Goal: Entertainment & Leisure: Consume media (video, audio)

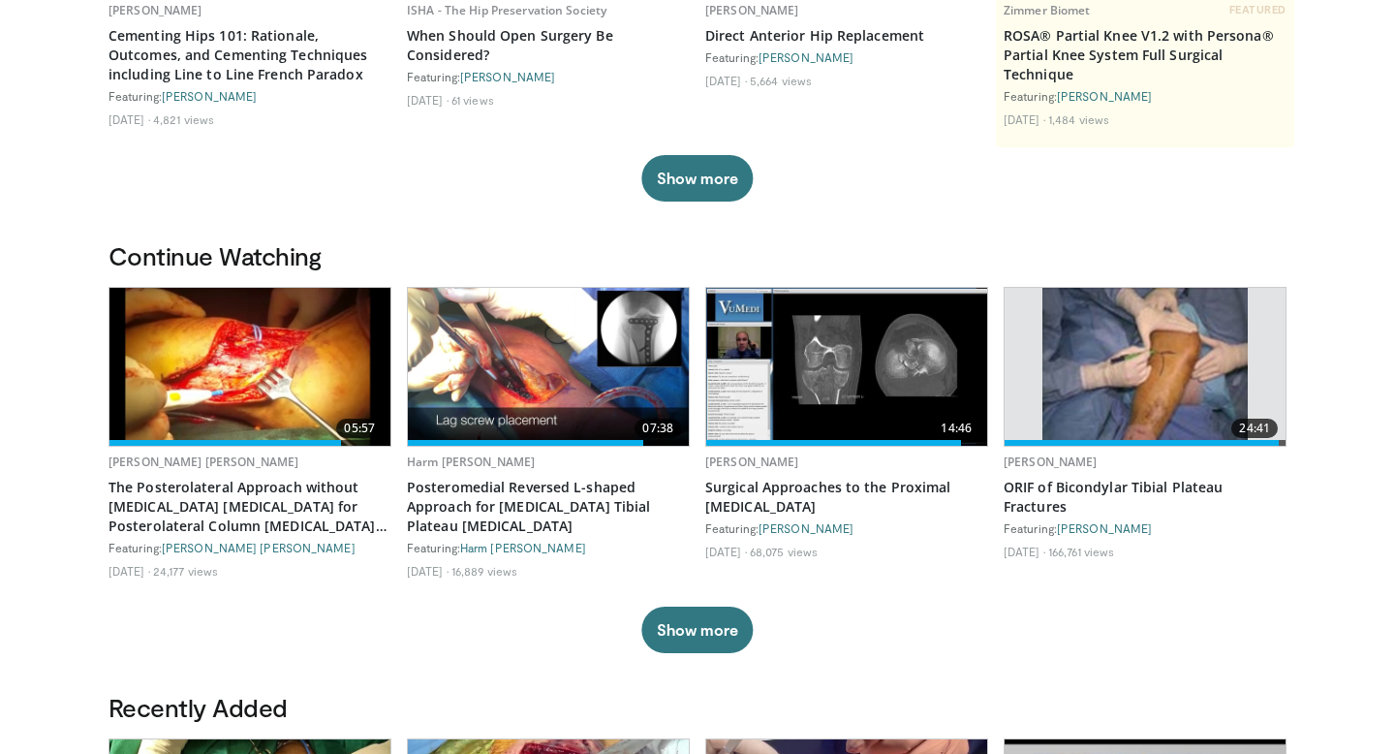
scroll to position [414, 0]
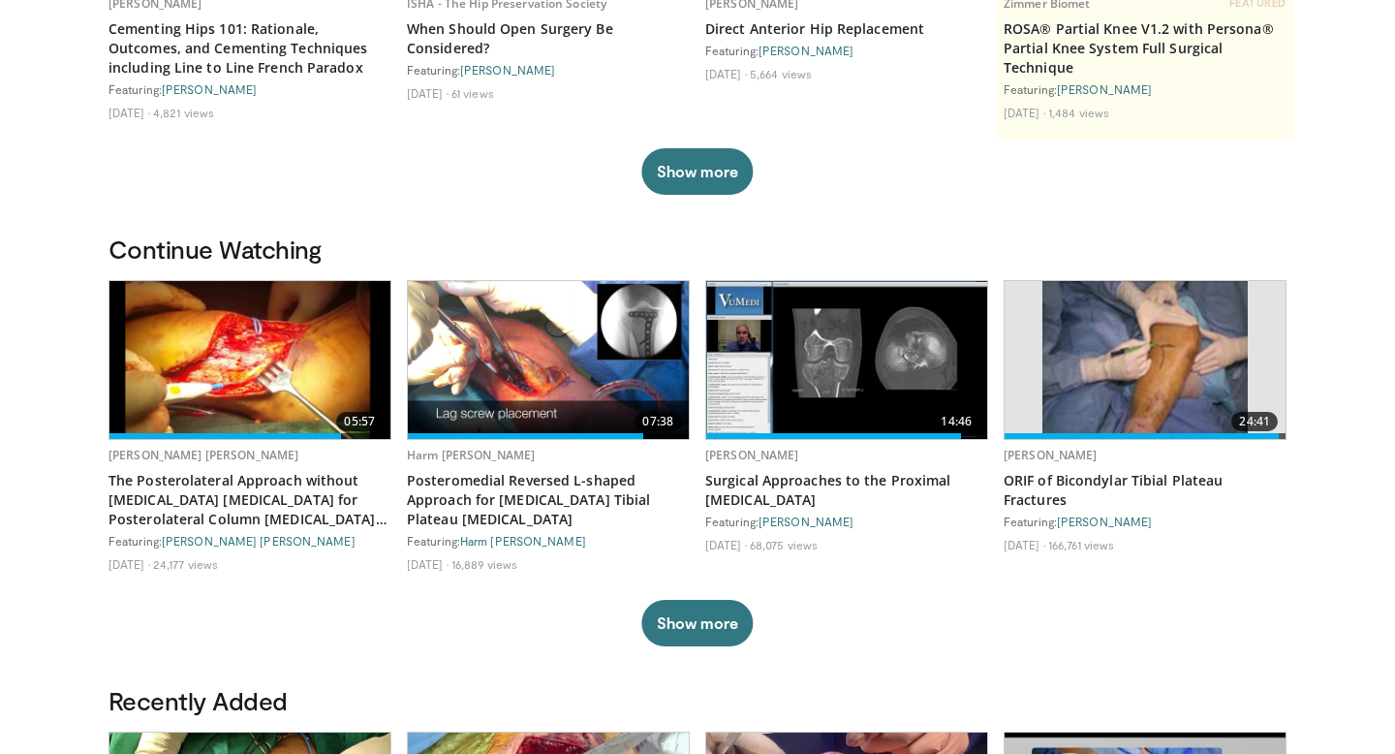
click at [249, 383] on img at bounding box center [249, 360] width 281 height 158
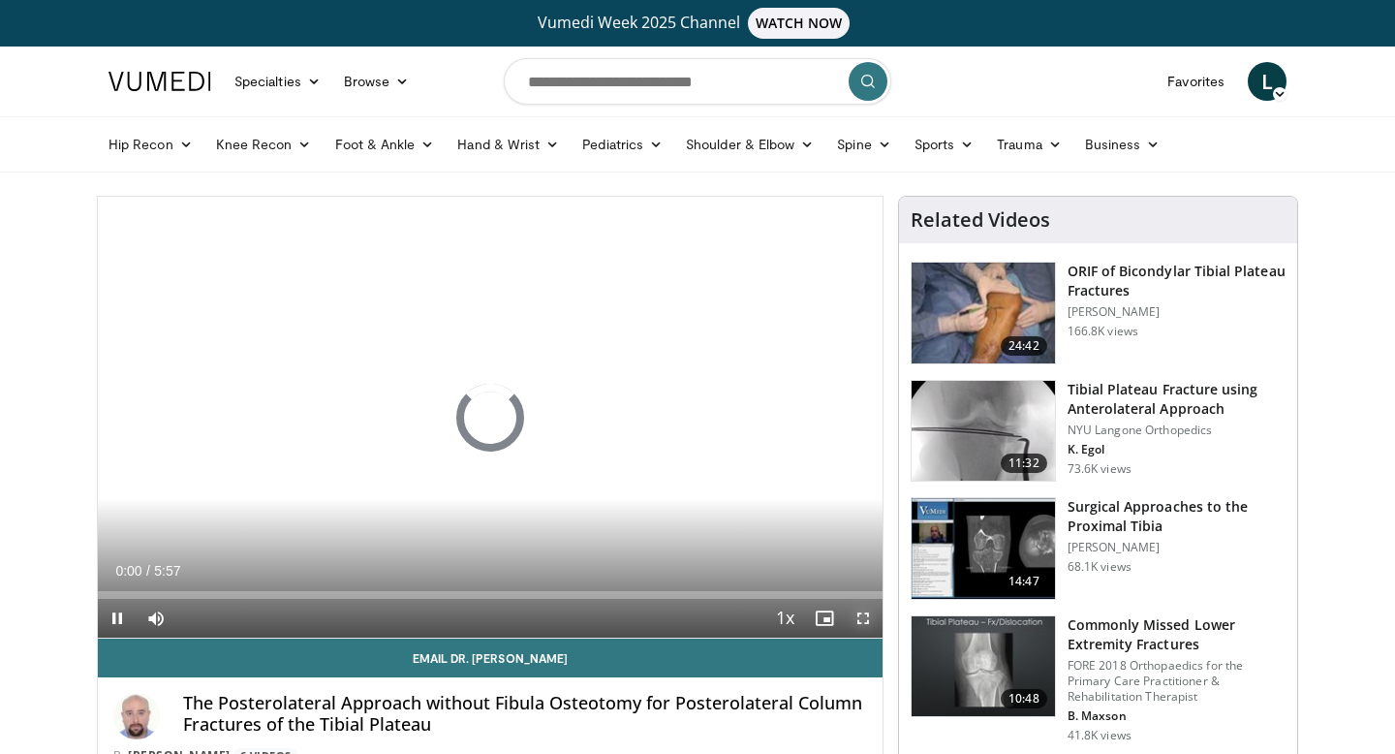
click at [865, 620] on span "Video Player" at bounding box center [863, 618] width 39 height 39
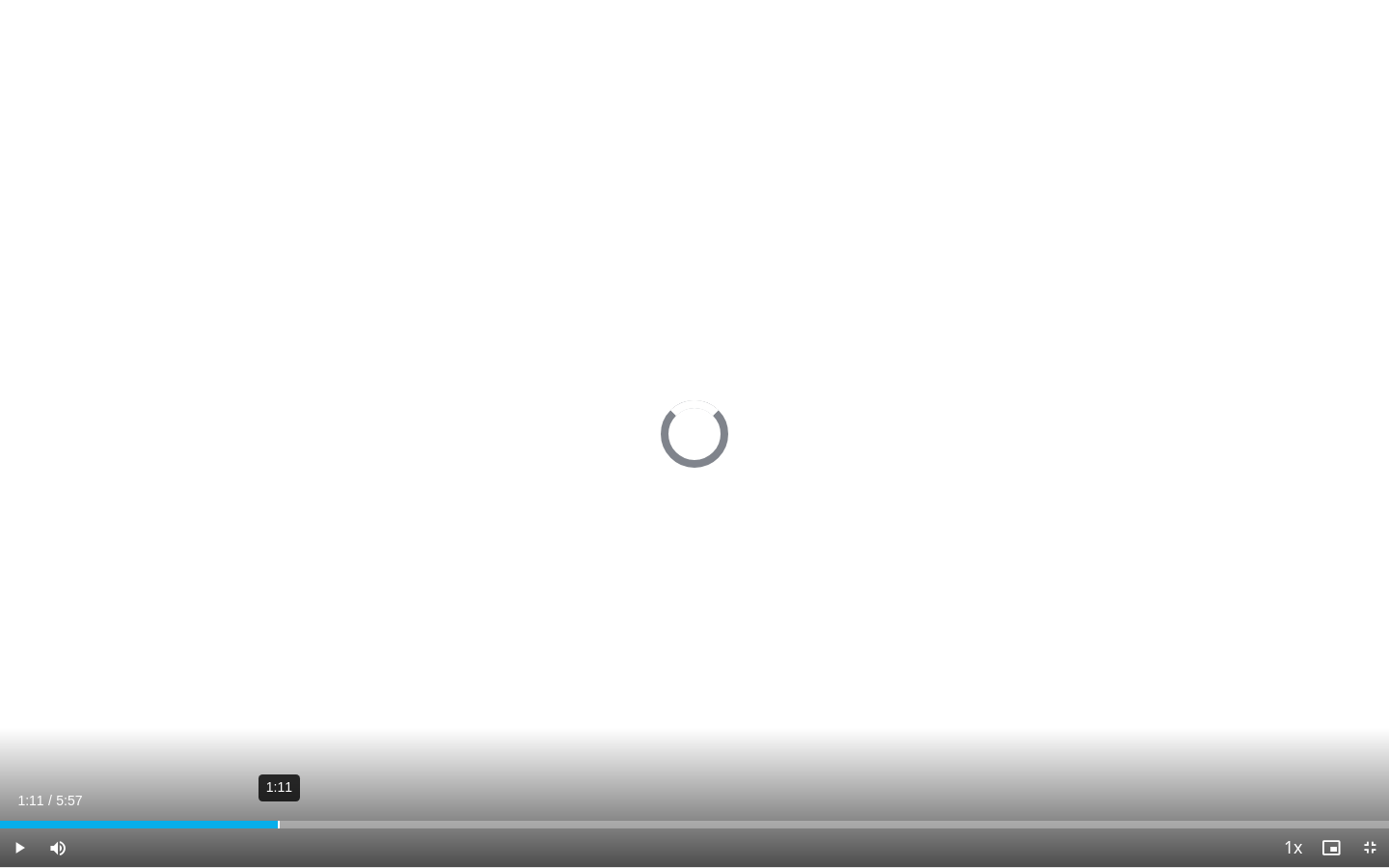
click at [278, 750] on div "1:11" at bounding box center [279, 825] width 2 height 8
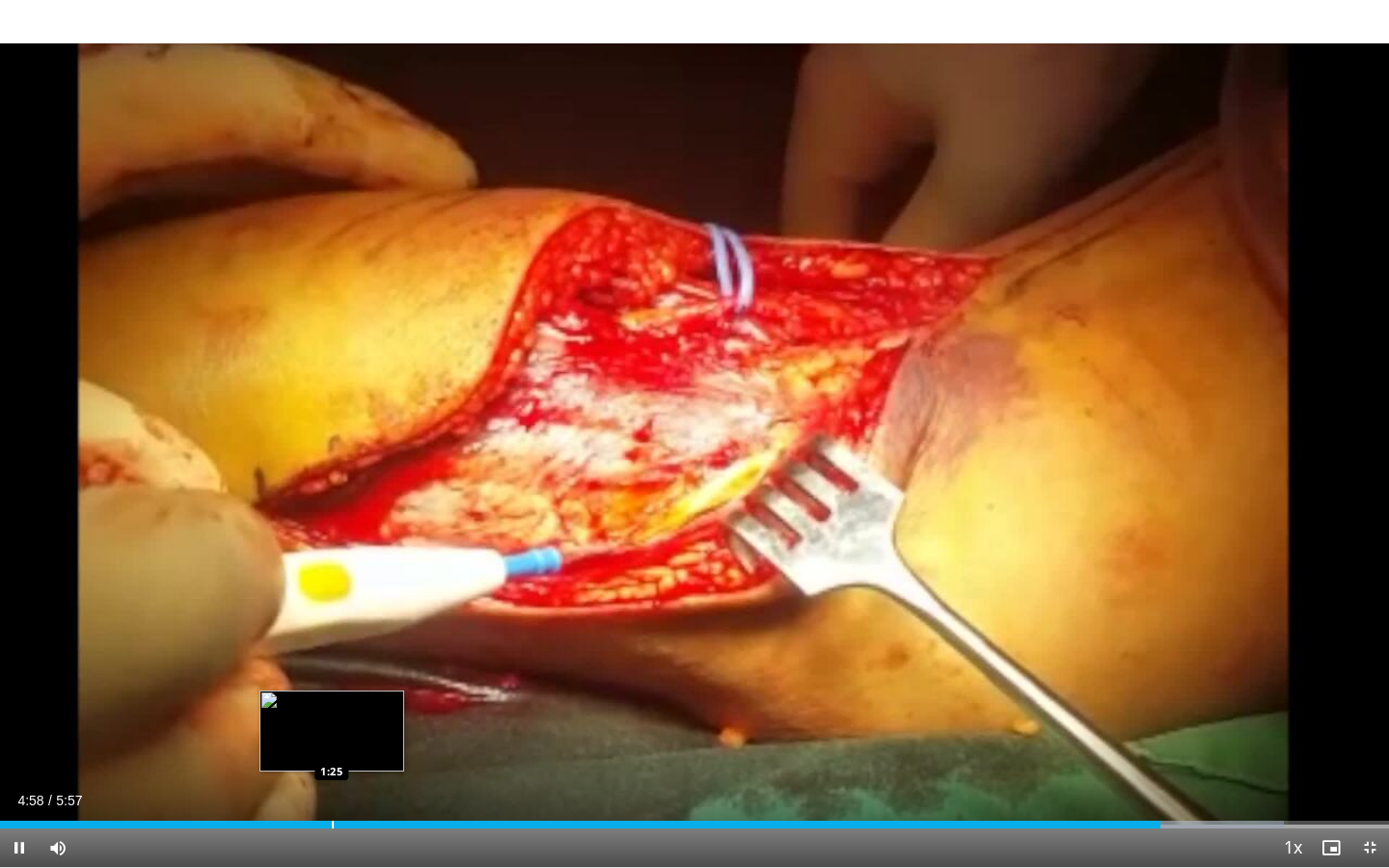
click at [332, 750] on div "Progress Bar" at bounding box center [333, 825] width 2 height 8
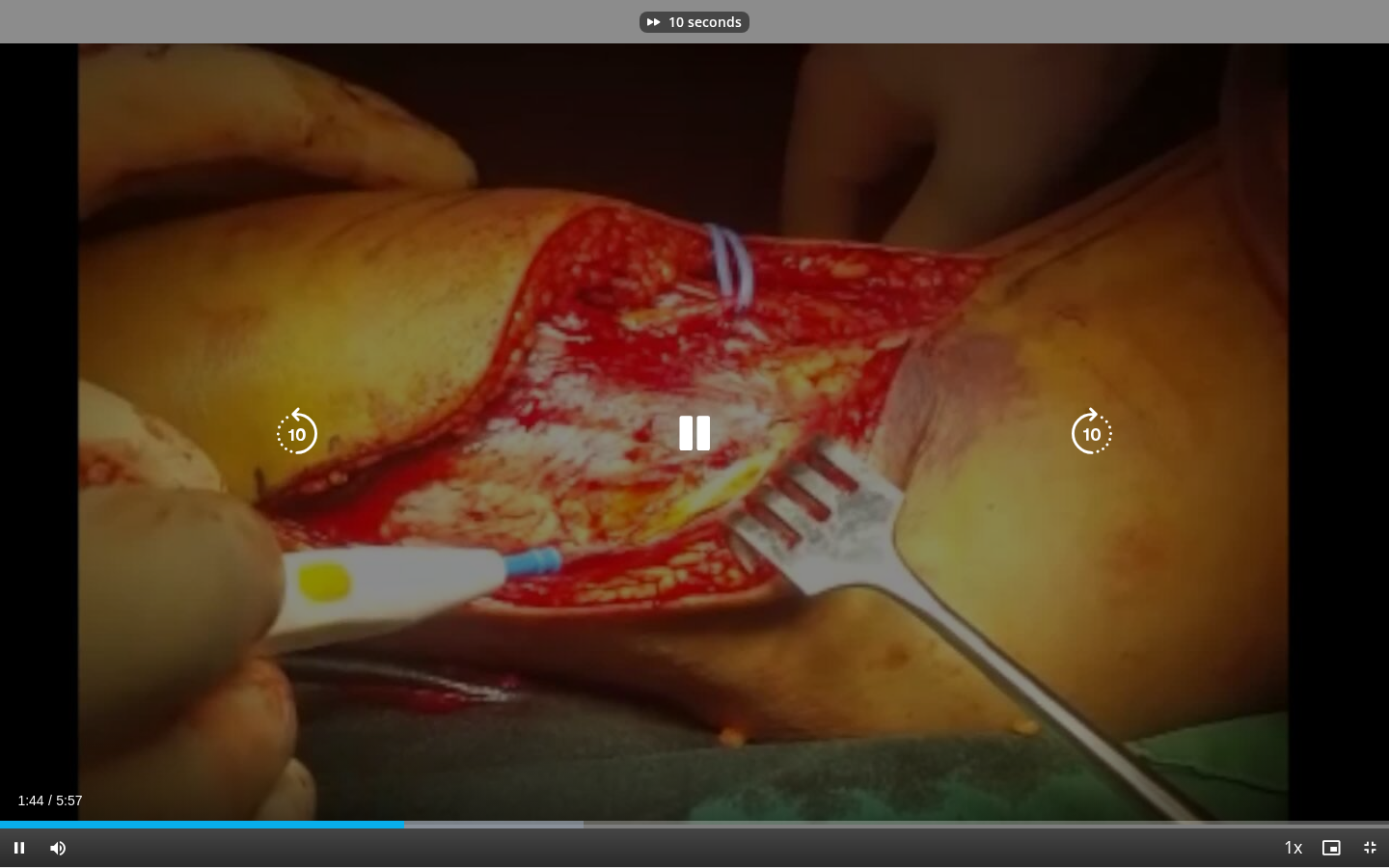
click at [1282, 721] on div "10 seconds Tap to unmute" at bounding box center [694, 433] width 1389 height 867
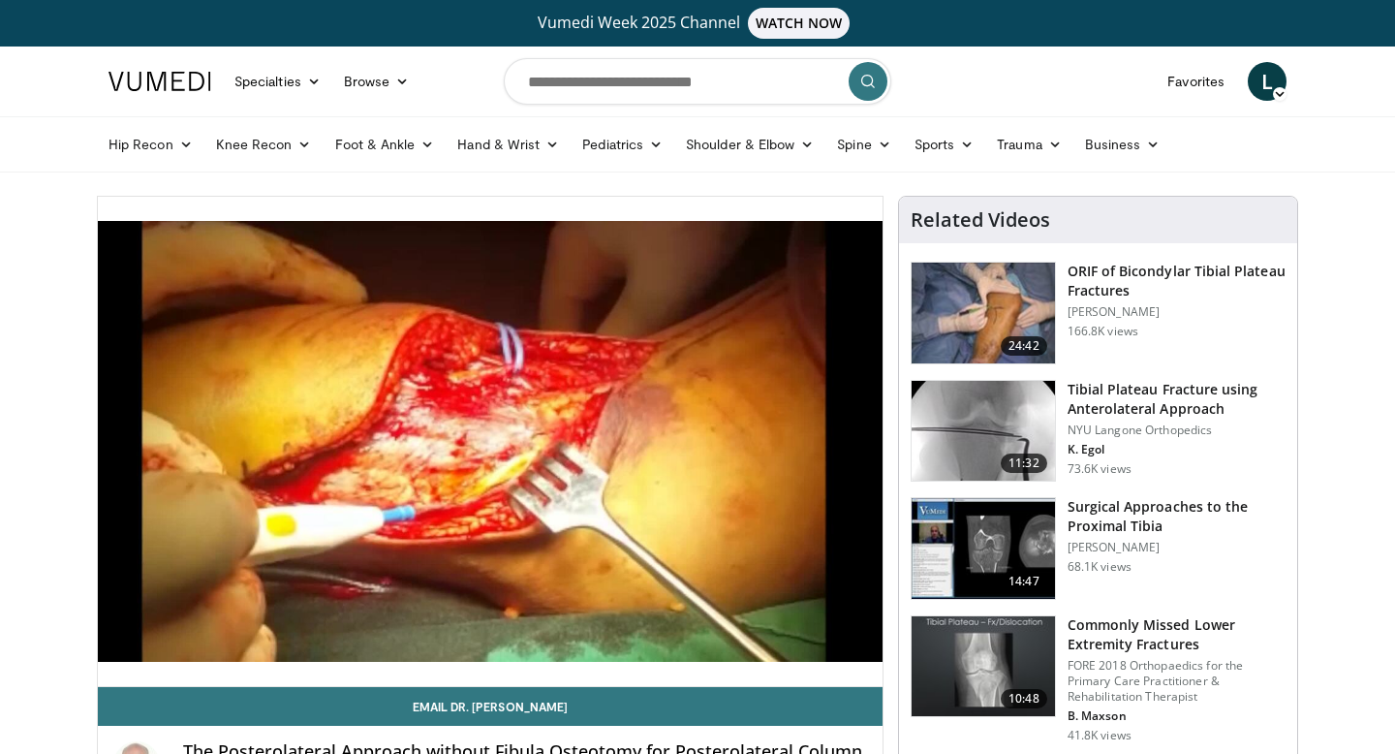
click at [989, 414] on img at bounding box center [983, 431] width 143 height 101
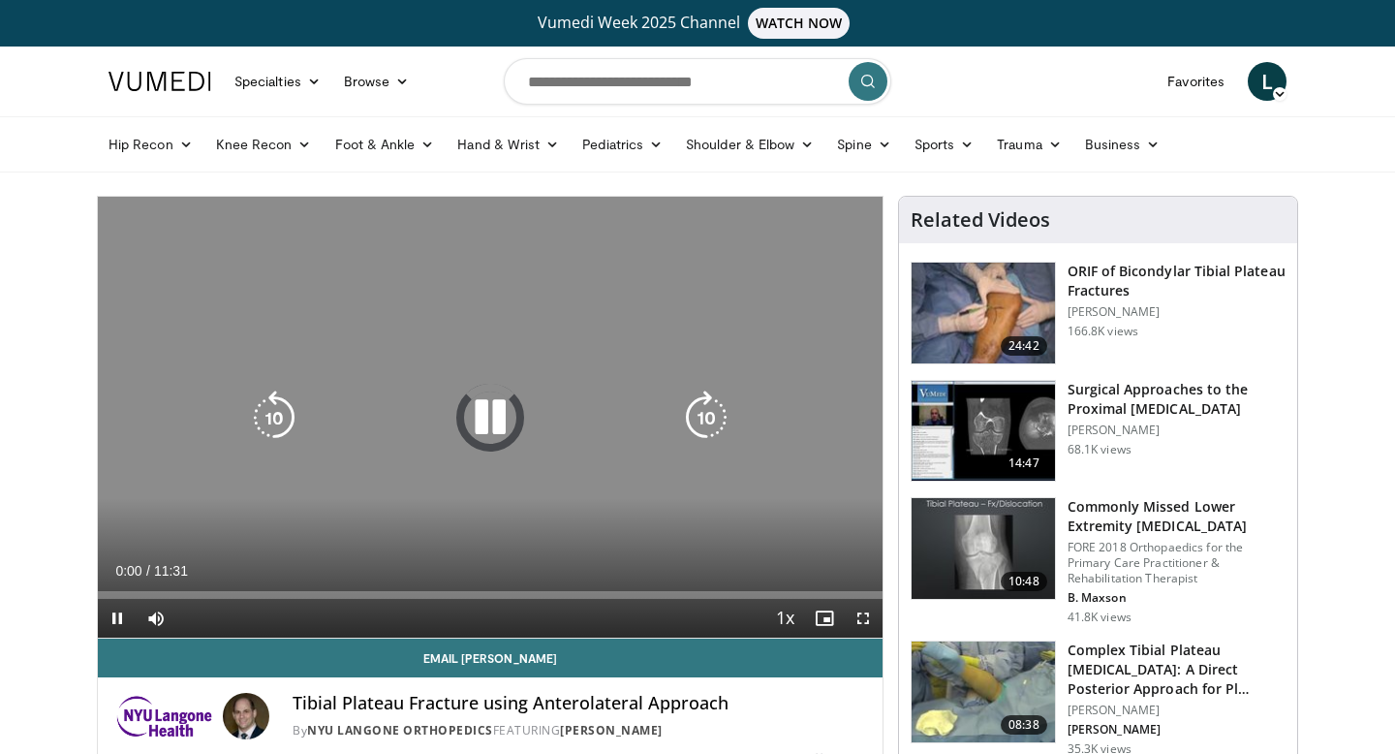
click at [484, 423] on icon "Video Player" at bounding box center [490, 417] width 54 height 54
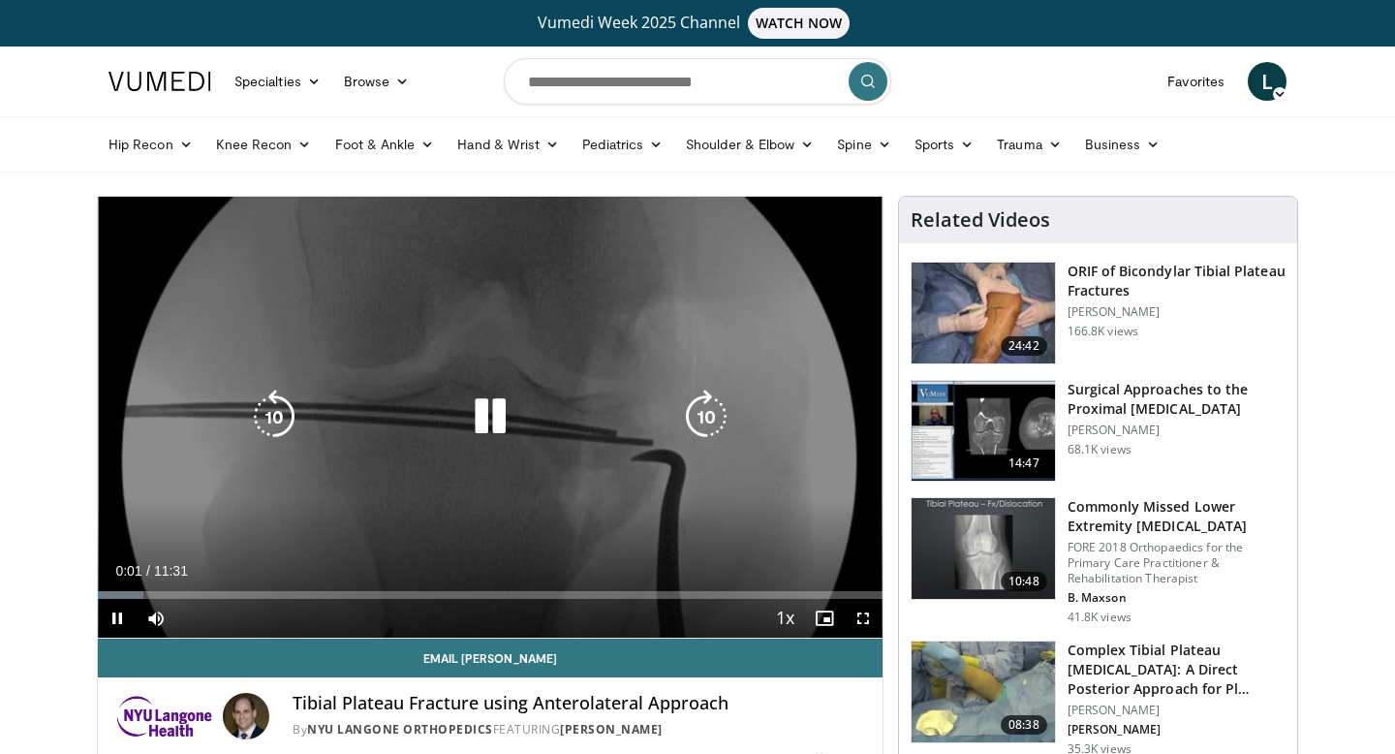
click at [480, 424] on icon "Video Player" at bounding box center [490, 417] width 54 height 54
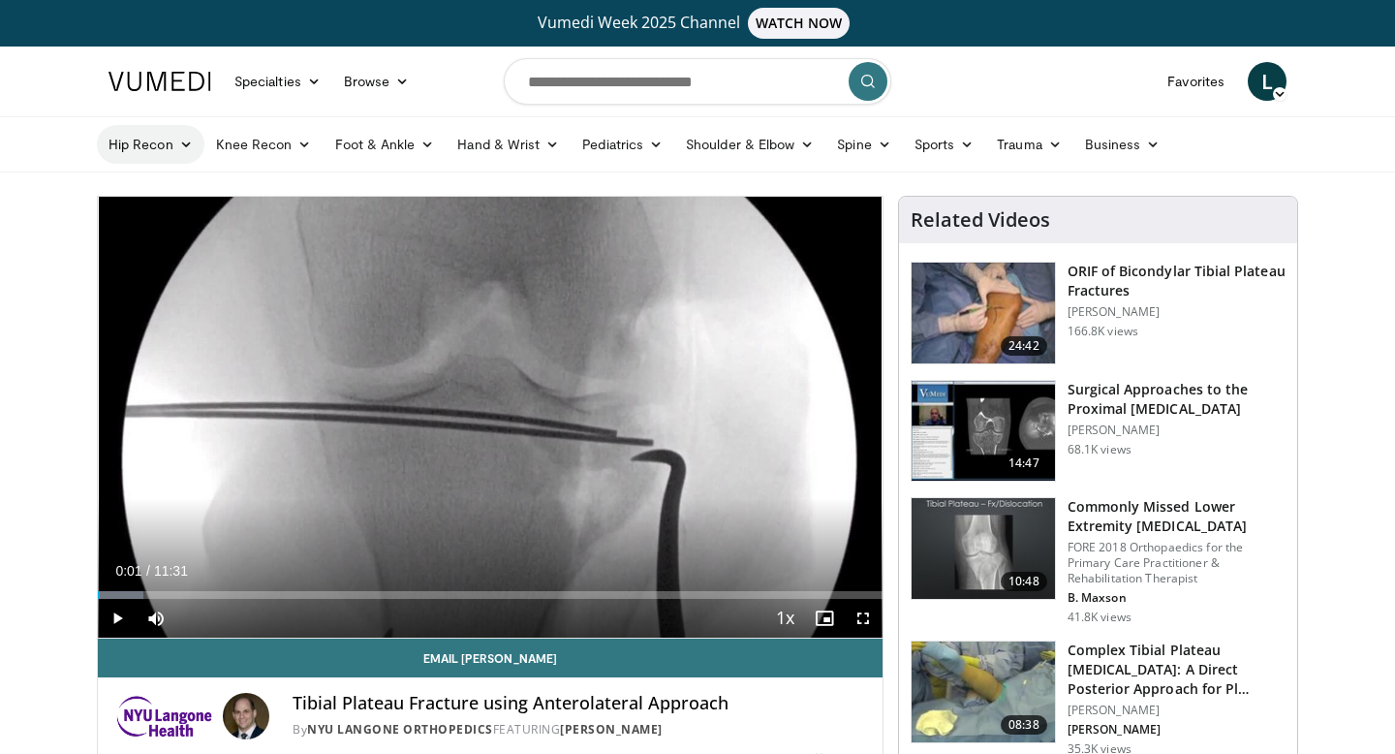
click at [172, 139] on link "Hip Recon" at bounding box center [151, 144] width 108 height 39
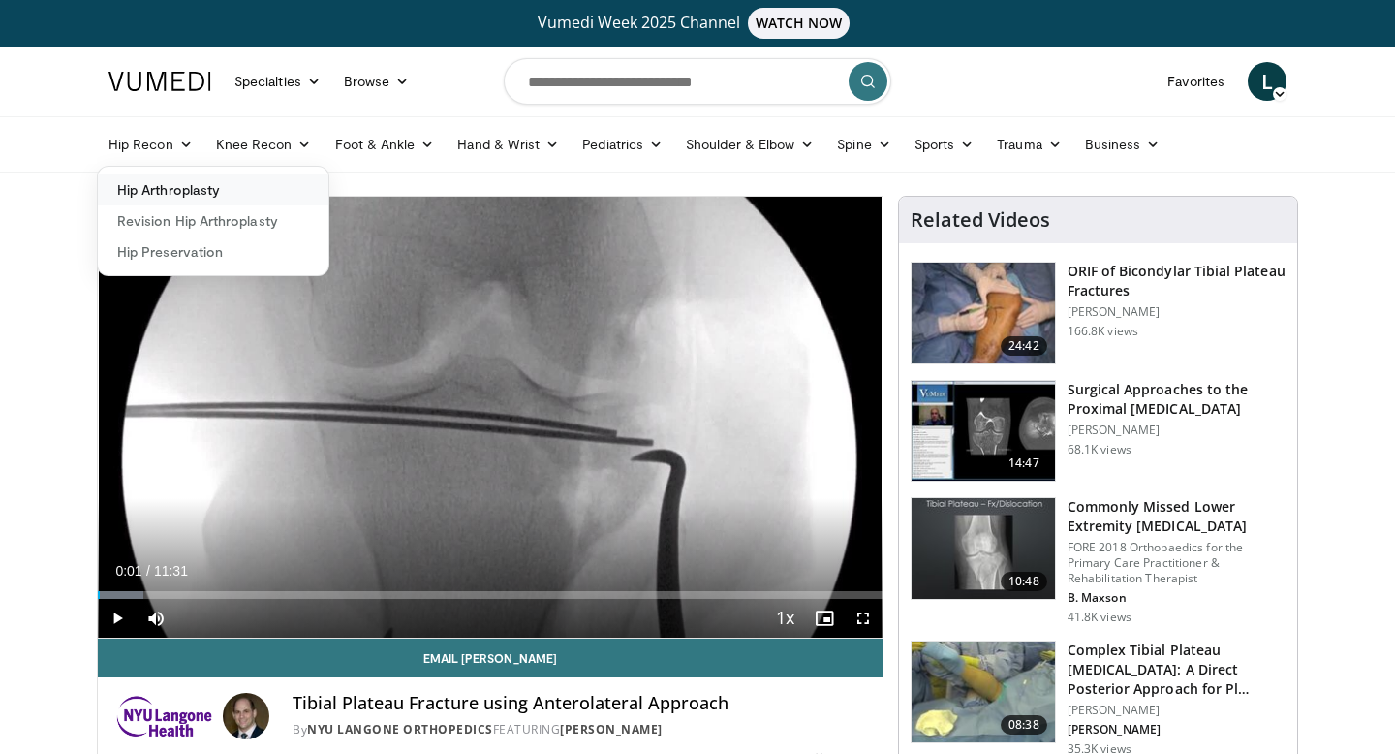
click at [192, 189] on link "Hip Arthroplasty" at bounding box center [213, 189] width 231 height 31
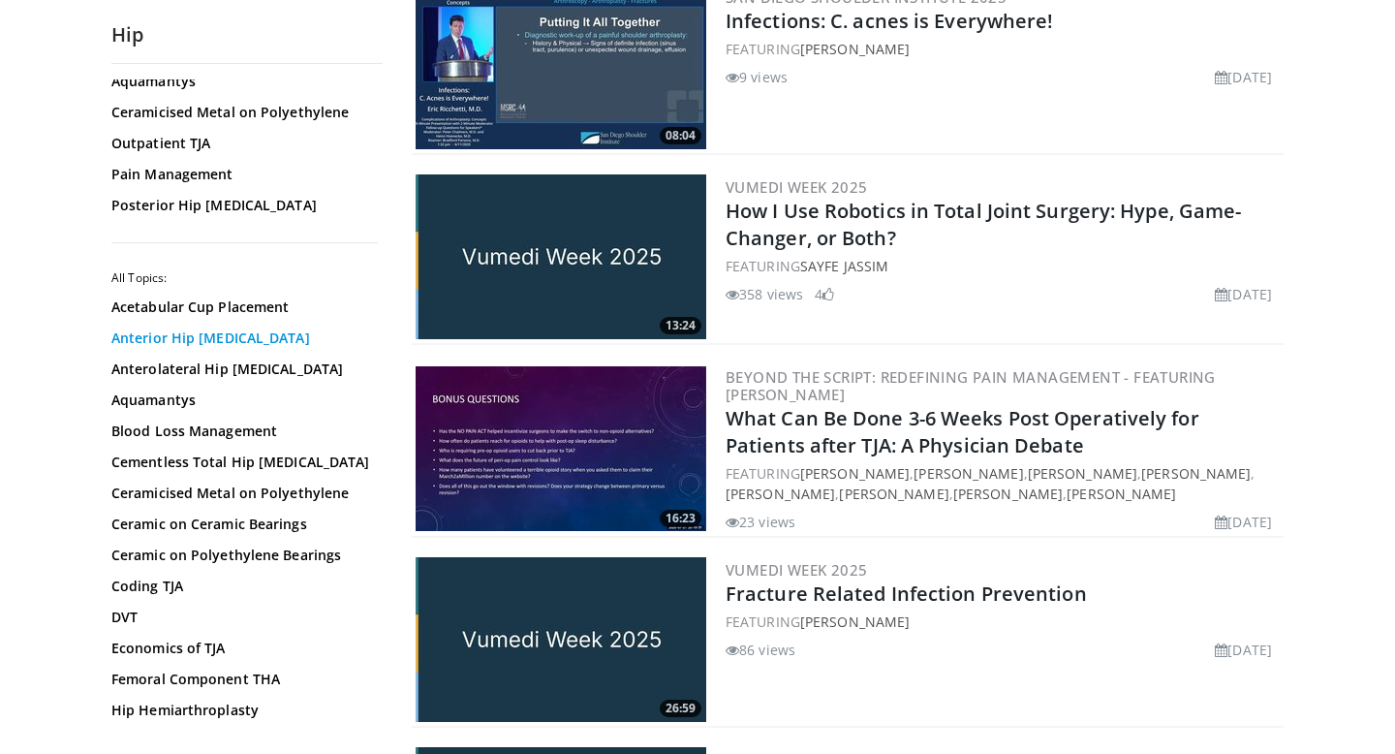
scroll to position [68, 0]
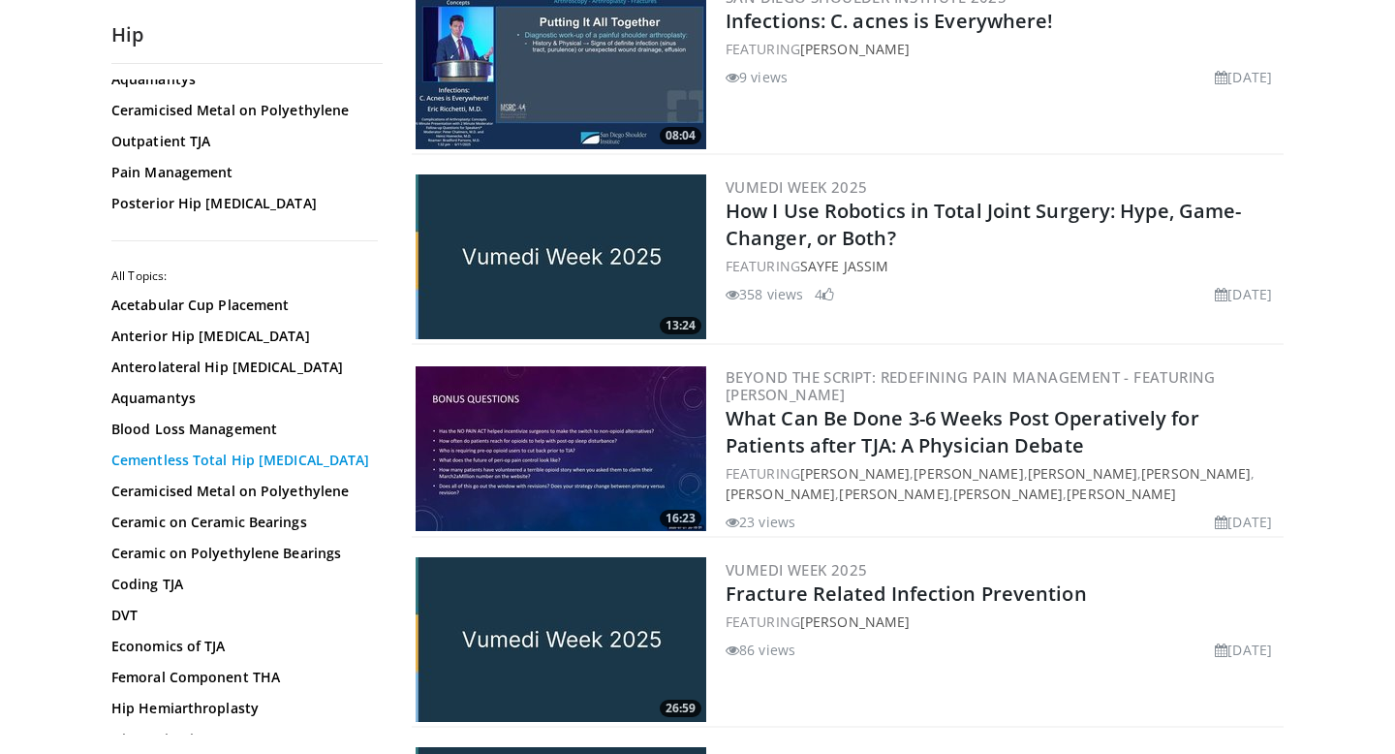
click at [234, 462] on link "Cementless Total Hip Arthroplasty" at bounding box center [242, 460] width 262 height 19
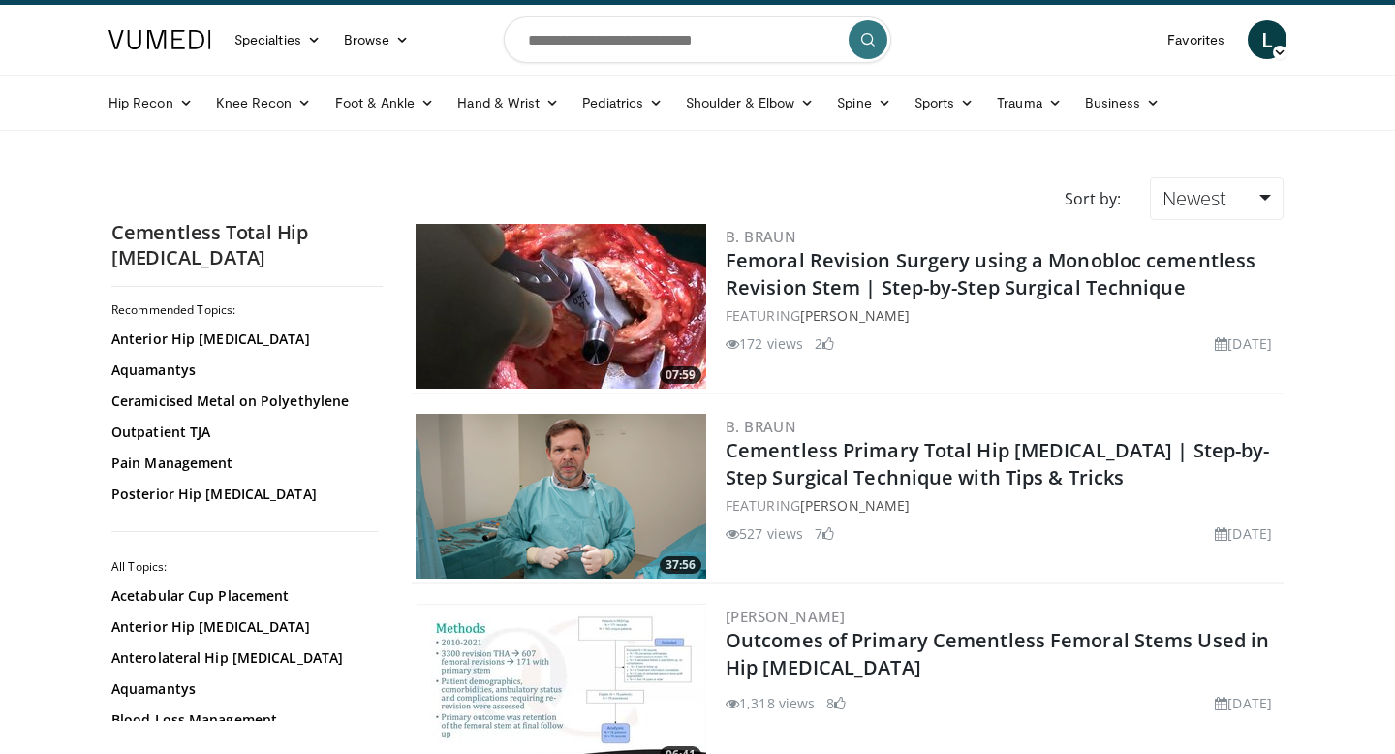
scroll to position [45, 0]
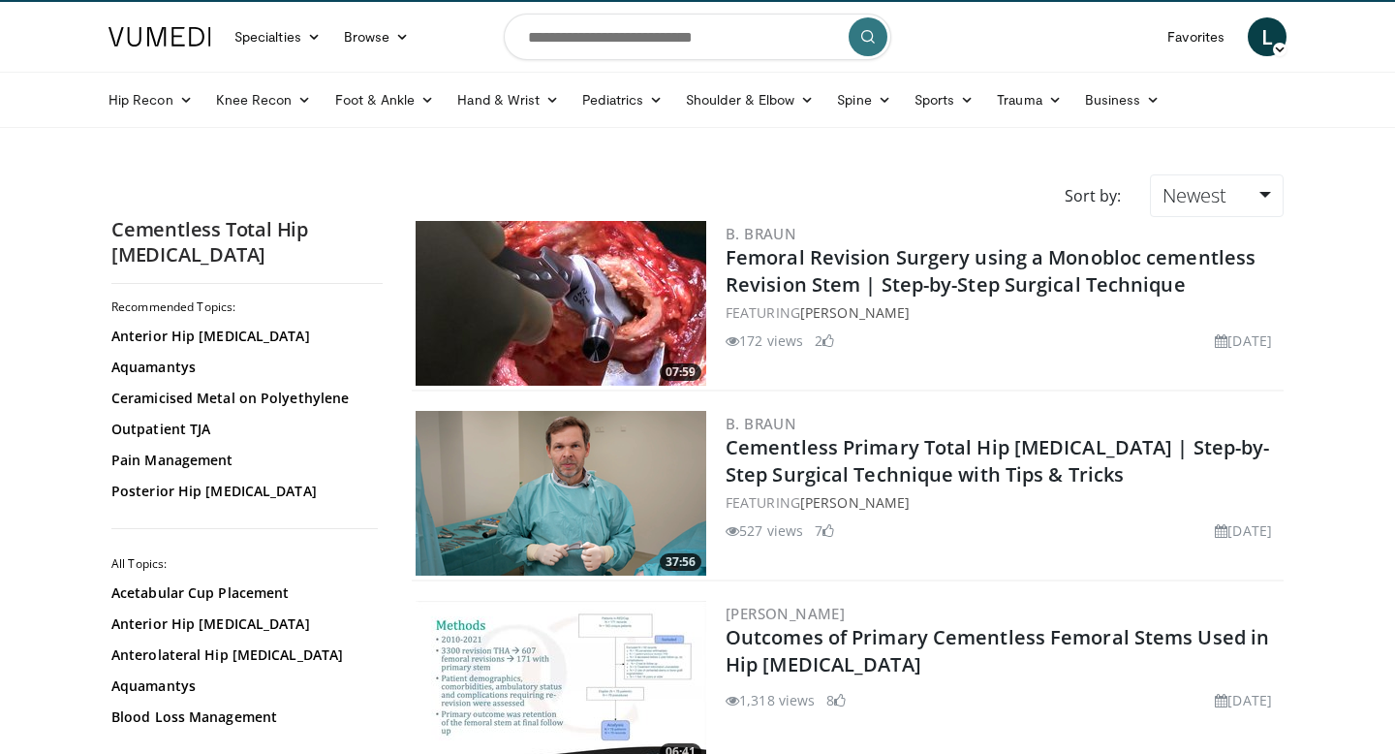
click at [587, 308] on img at bounding box center [561, 303] width 291 height 165
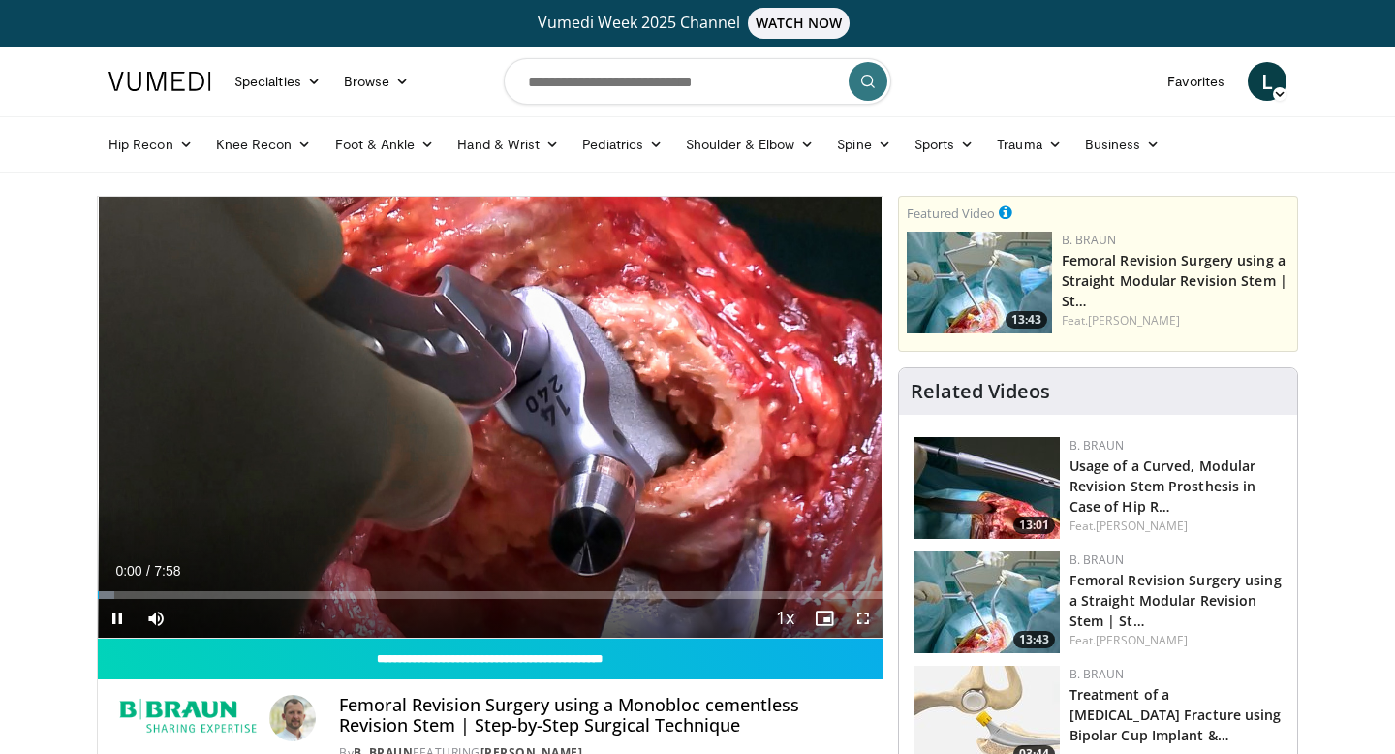
click at [862, 621] on span "Video Player" at bounding box center [863, 618] width 39 height 39
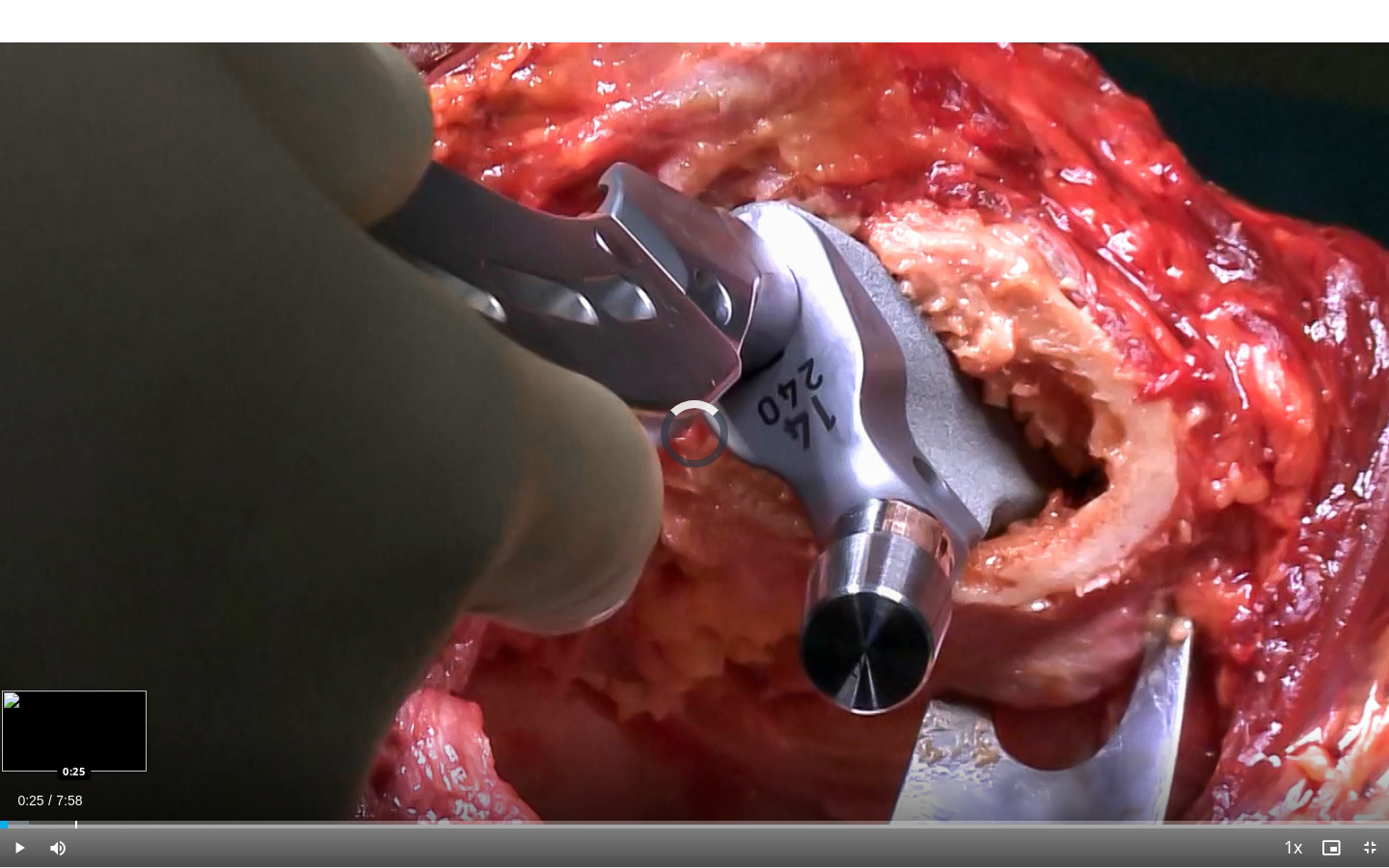
click at [76, 750] on div "Loaded : 2.09% 0:25 0:25" at bounding box center [694, 819] width 1389 height 18
click at [119, 750] on div "Progress Bar" at bounding box center [120, 825] width 2 height 8
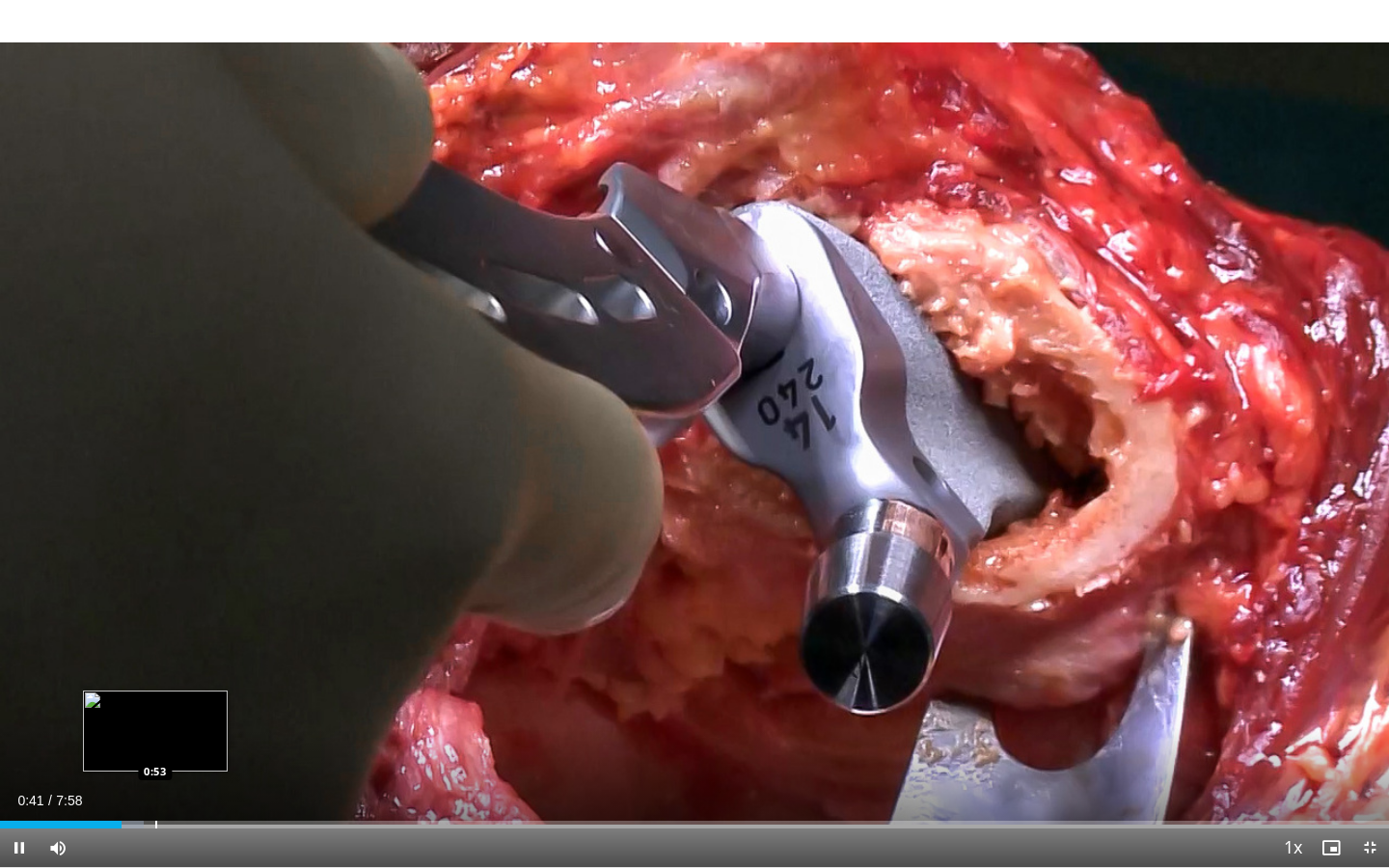
click at [155, 750] on div "Loaded : 10.36% 0:41 0:53" at bounding box center [694, 819] width 1389 height 18
click at [218, 750] on div "Progress Bar" at bounding box center [219, 825] width 2 height 8
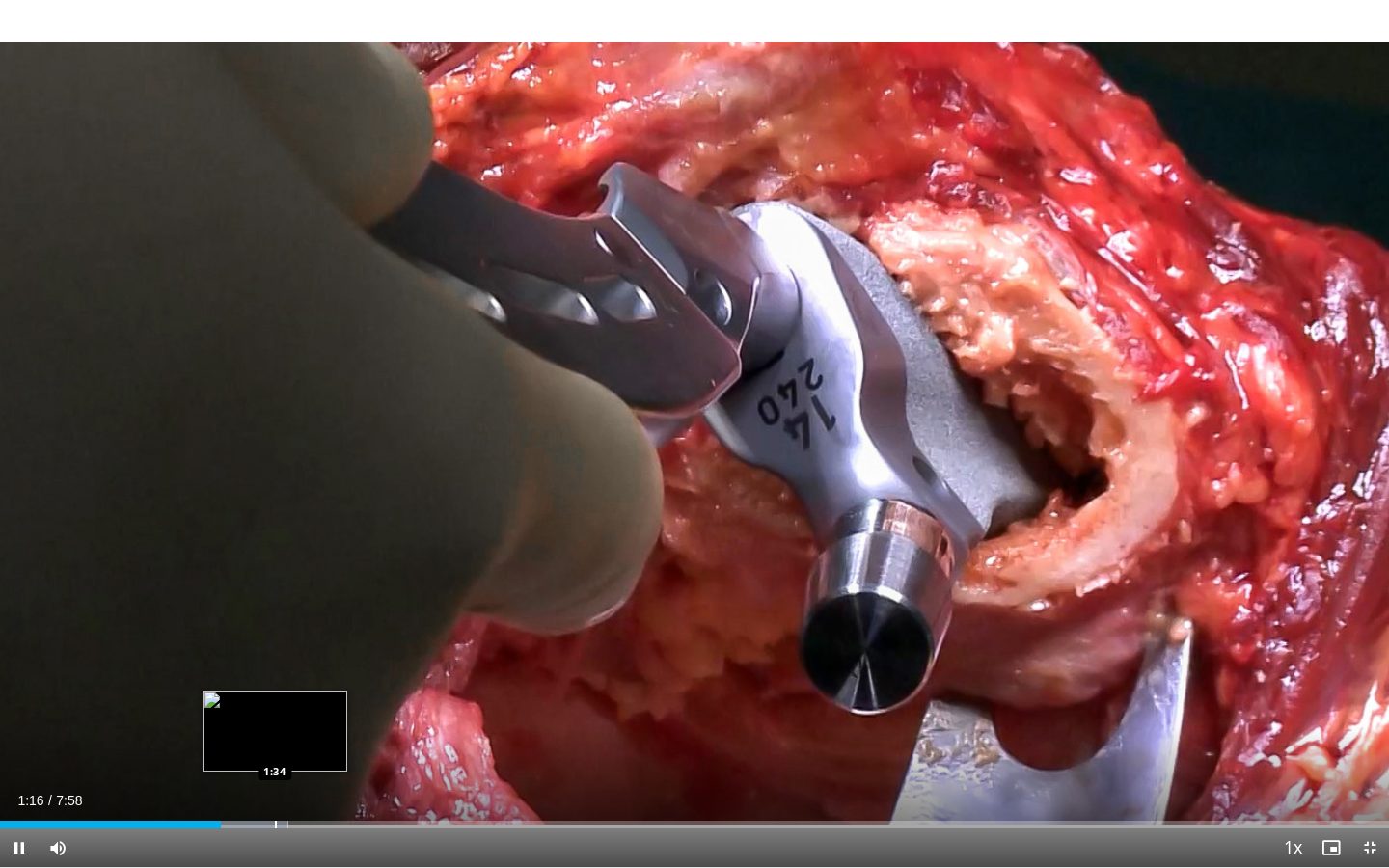
click at [277, 750] on div "Progress Bar" at bounding box center [276, 825] width 2 height 8
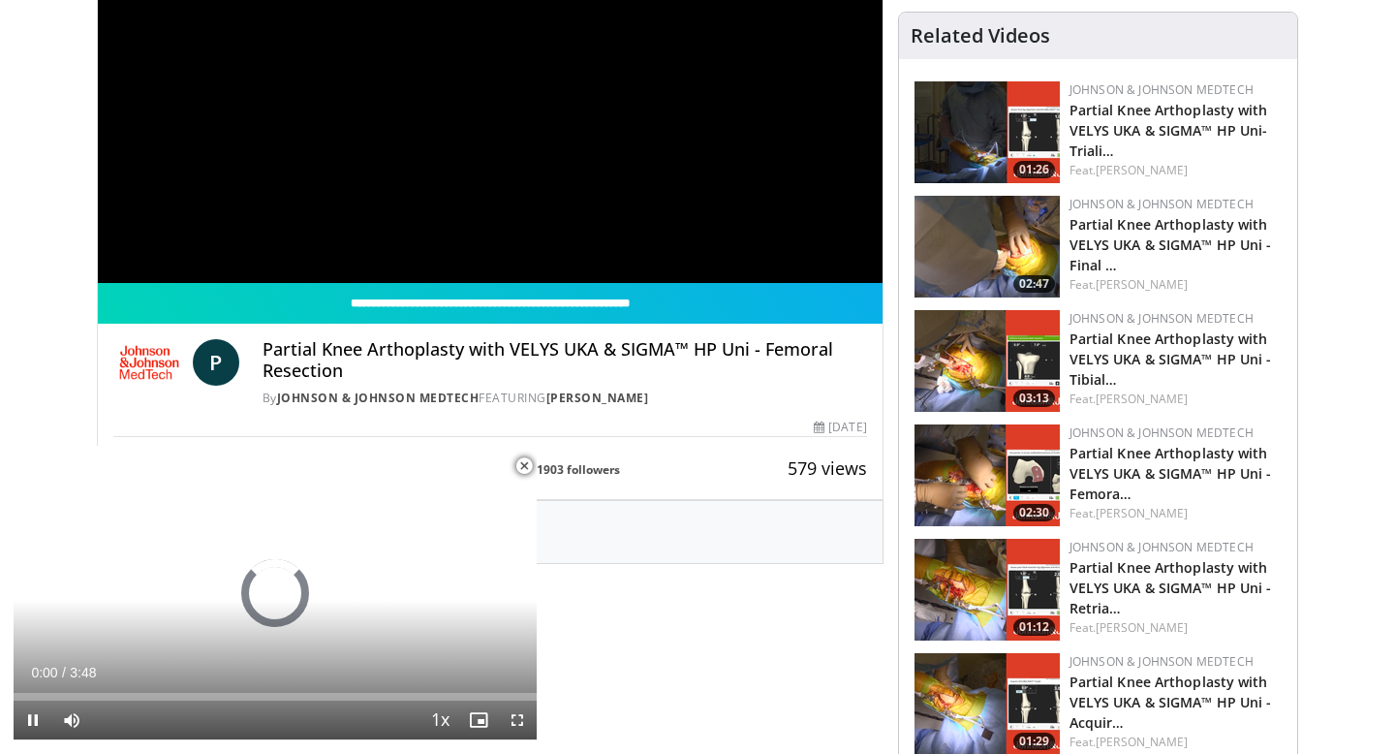
scroll to position [357, 0]
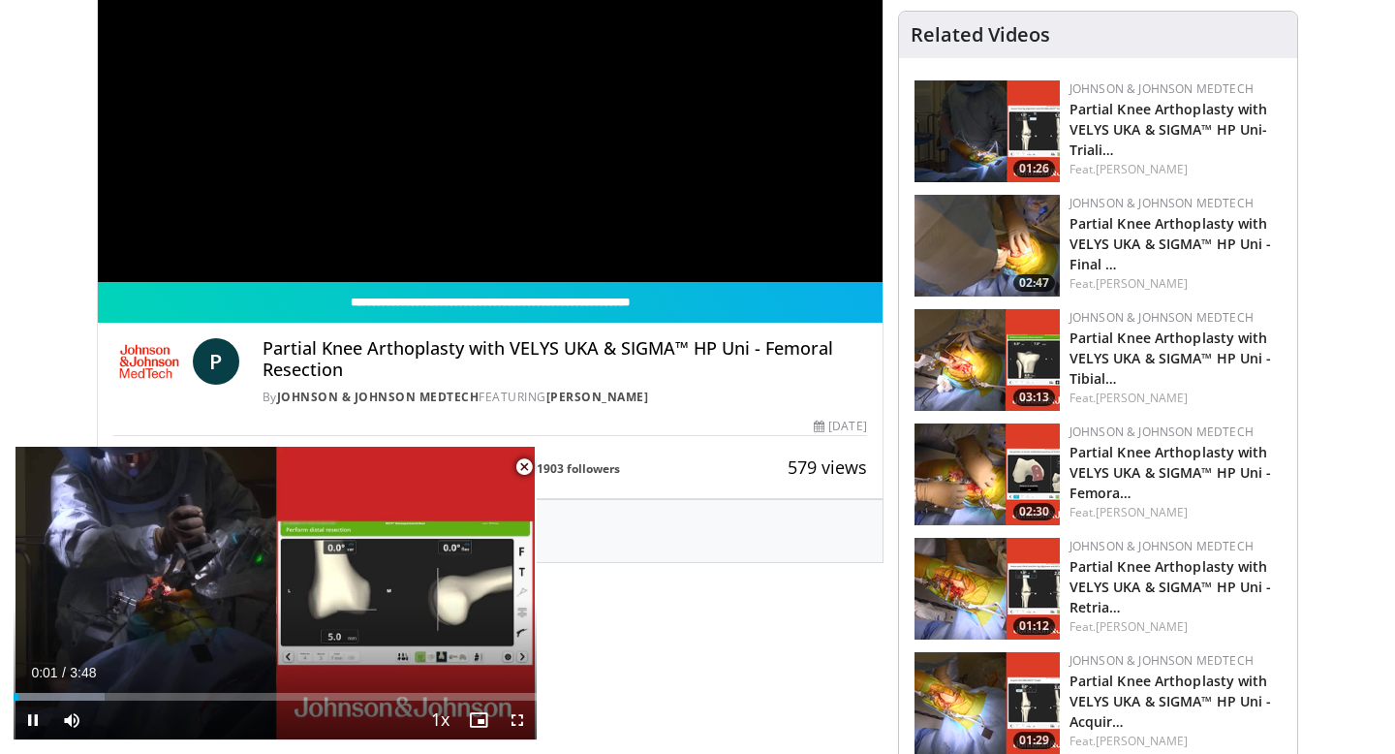
click at [994, 466] on img at bounding box center [987, 474] width 145 height 102
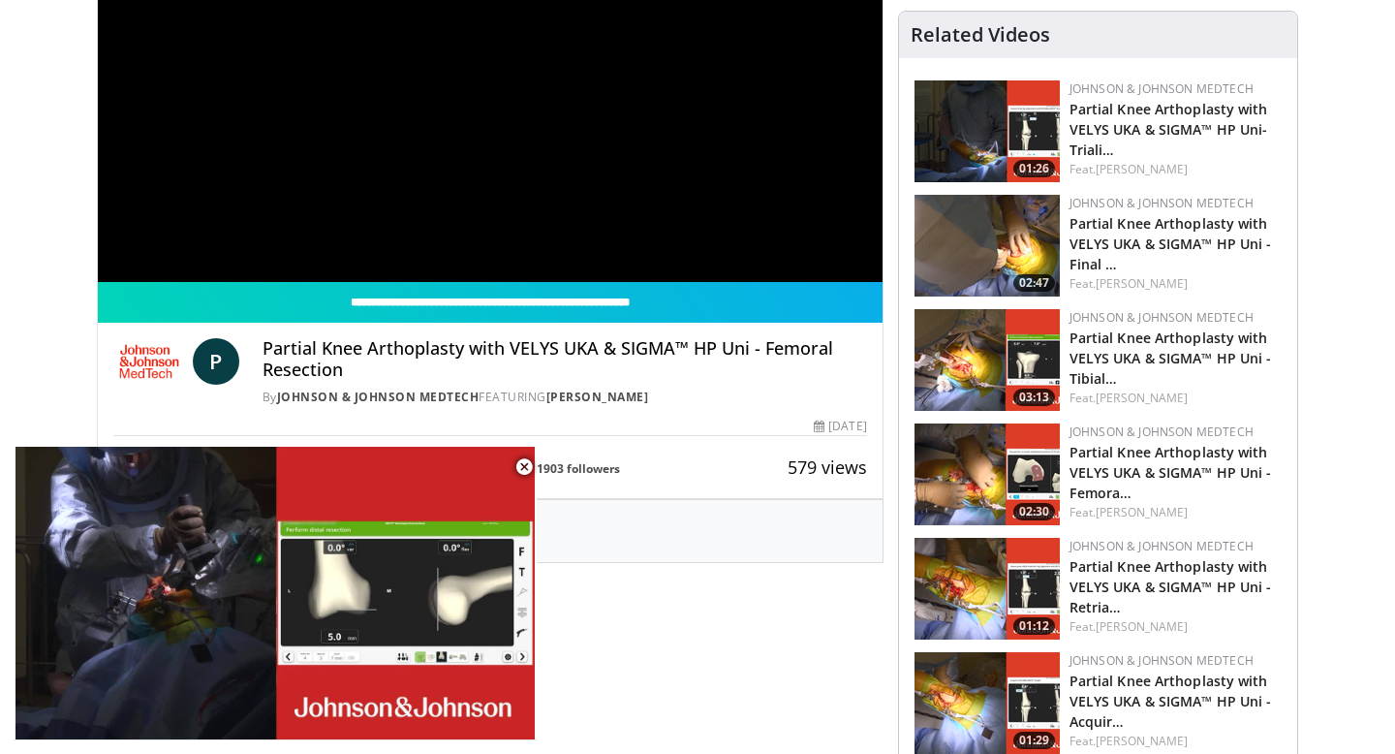
click at [994, 466] on img at bounding box center [987, 474] width 145 height 102
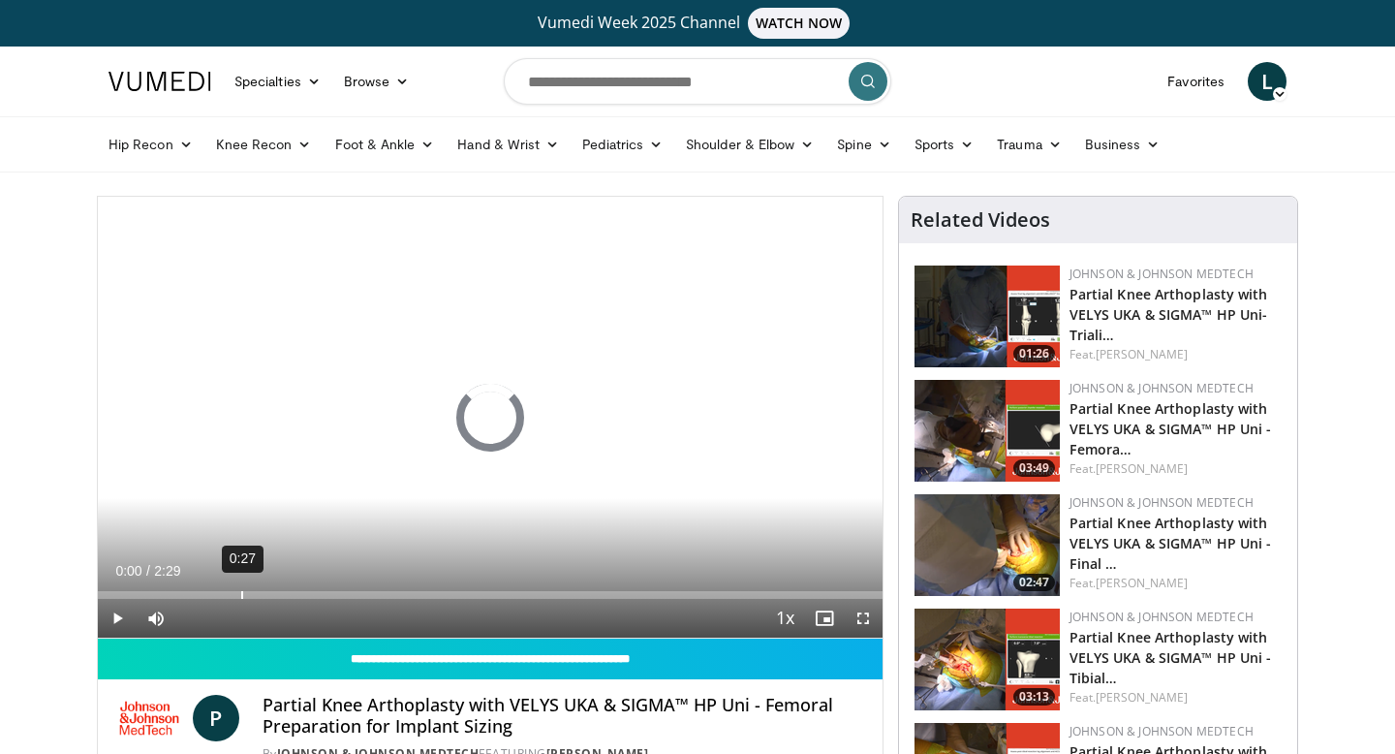
click at [240, 587] on div "Loaded : 0.00% 0:27 0:00" at bounding box center [490, 589] width 785 height 18
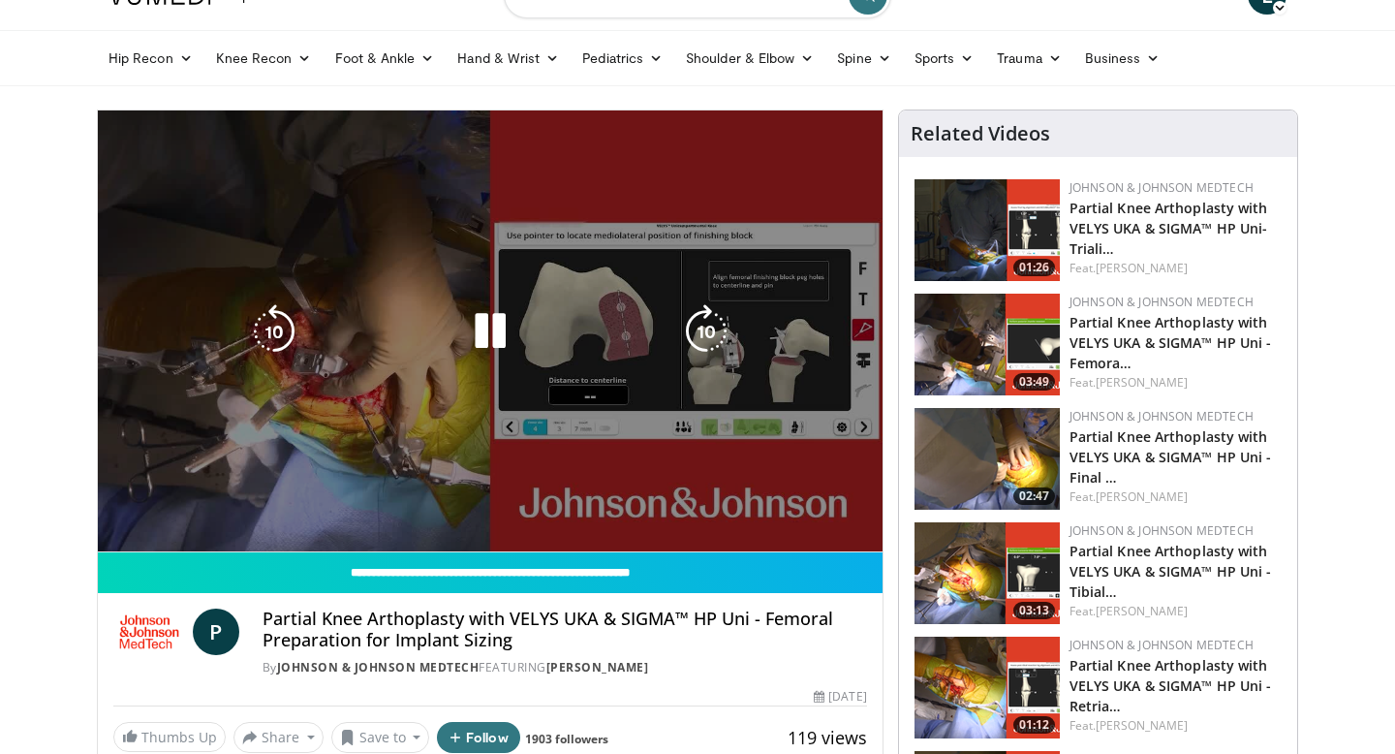
scroll to position [35, 0]
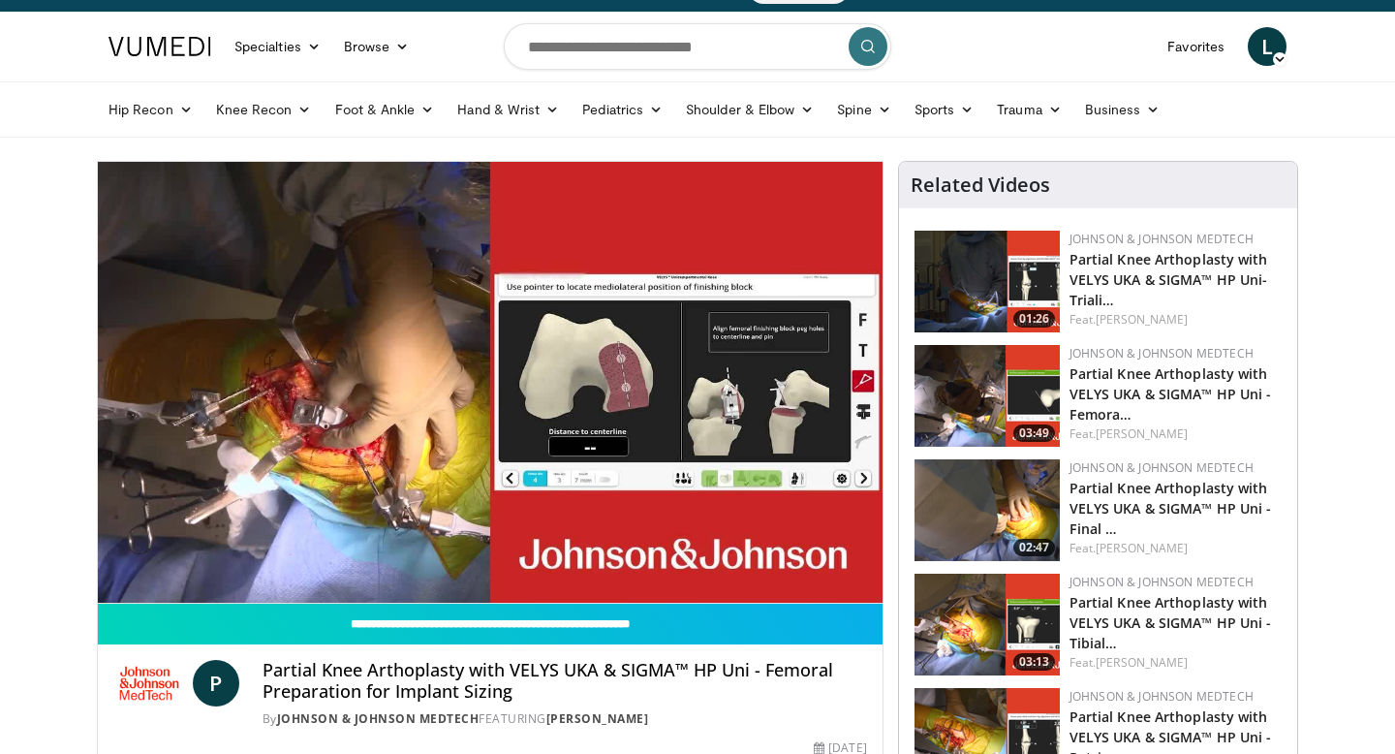
click at [175, 35] on link at bounding box center [160, 46] width 126 height 54
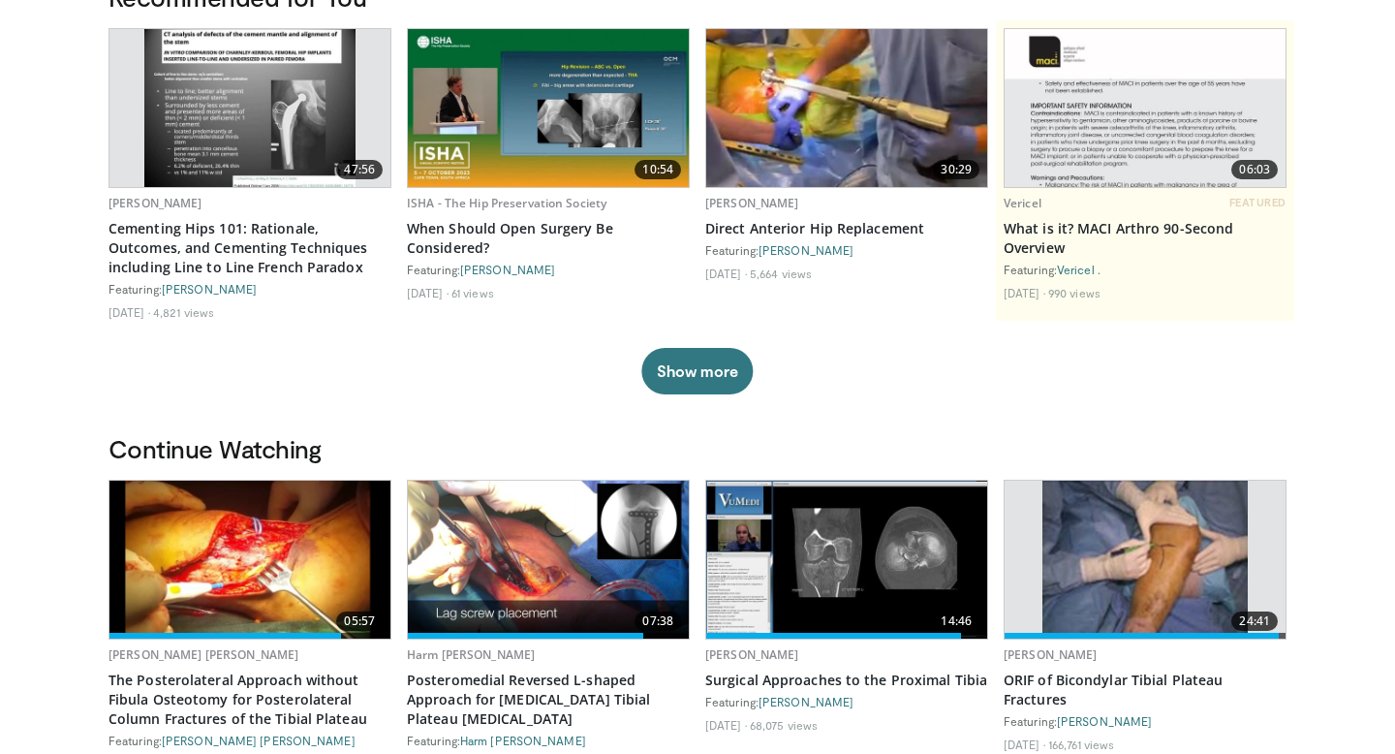
scroll to position [216, 0]
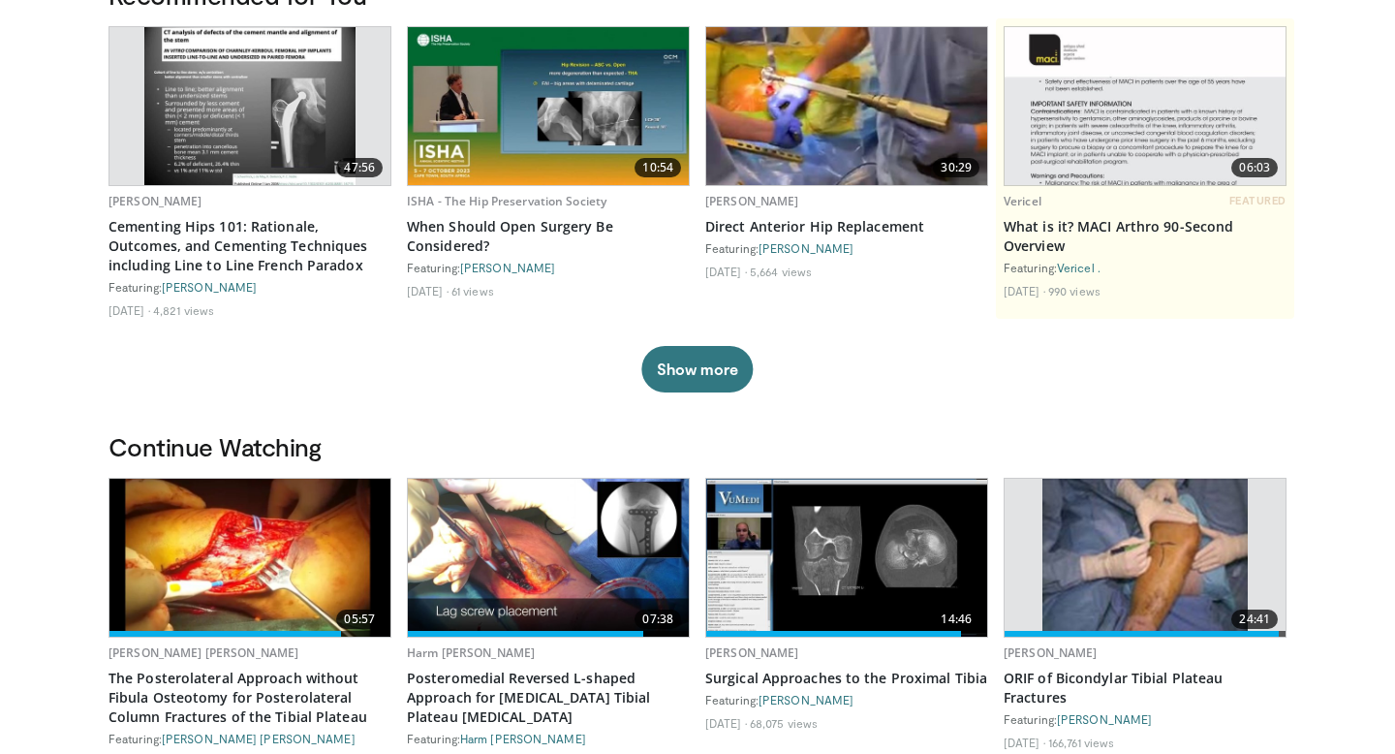
click at [554, 557] on img at bounding box center [548, 558] width 281 height 158
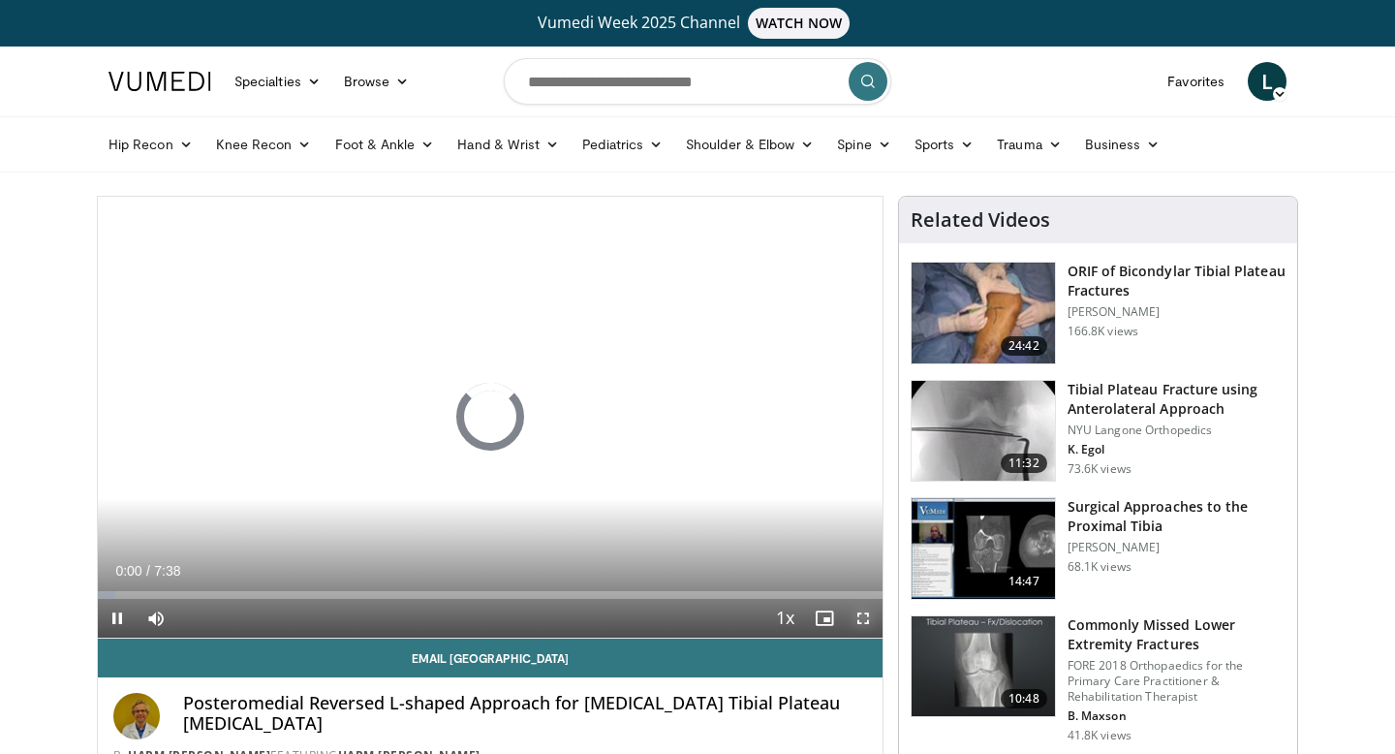
click at [859, 621] on span "Video Player" at bounding box center [863, 618] width 39 height 39
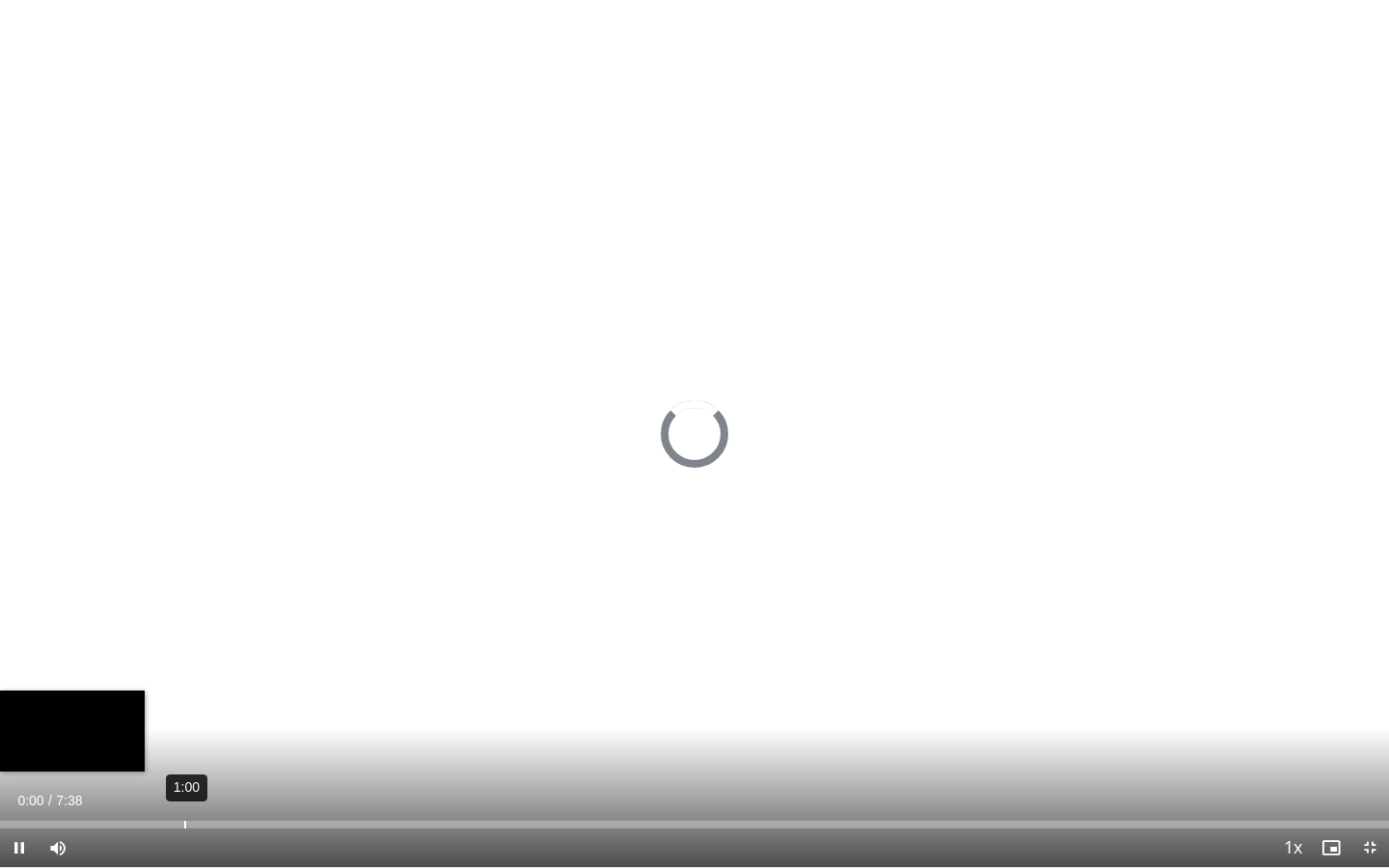
click at [184, 750] on div "1:00" at bounding box center [185, 825] width 2 height 8
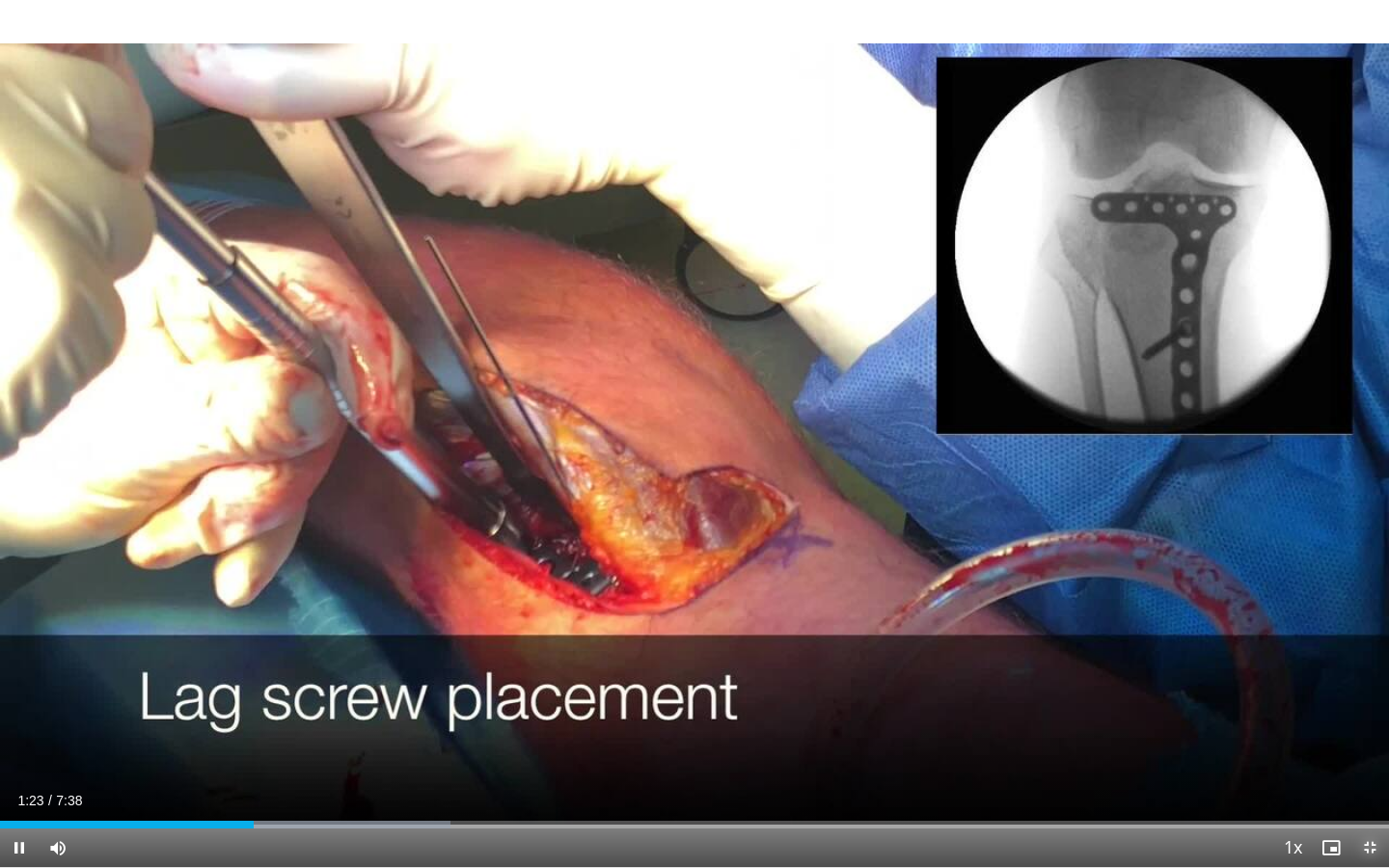
click at [1369, 750] on span "Video Player" at bounding box center [1370, 847] width 39 height 39
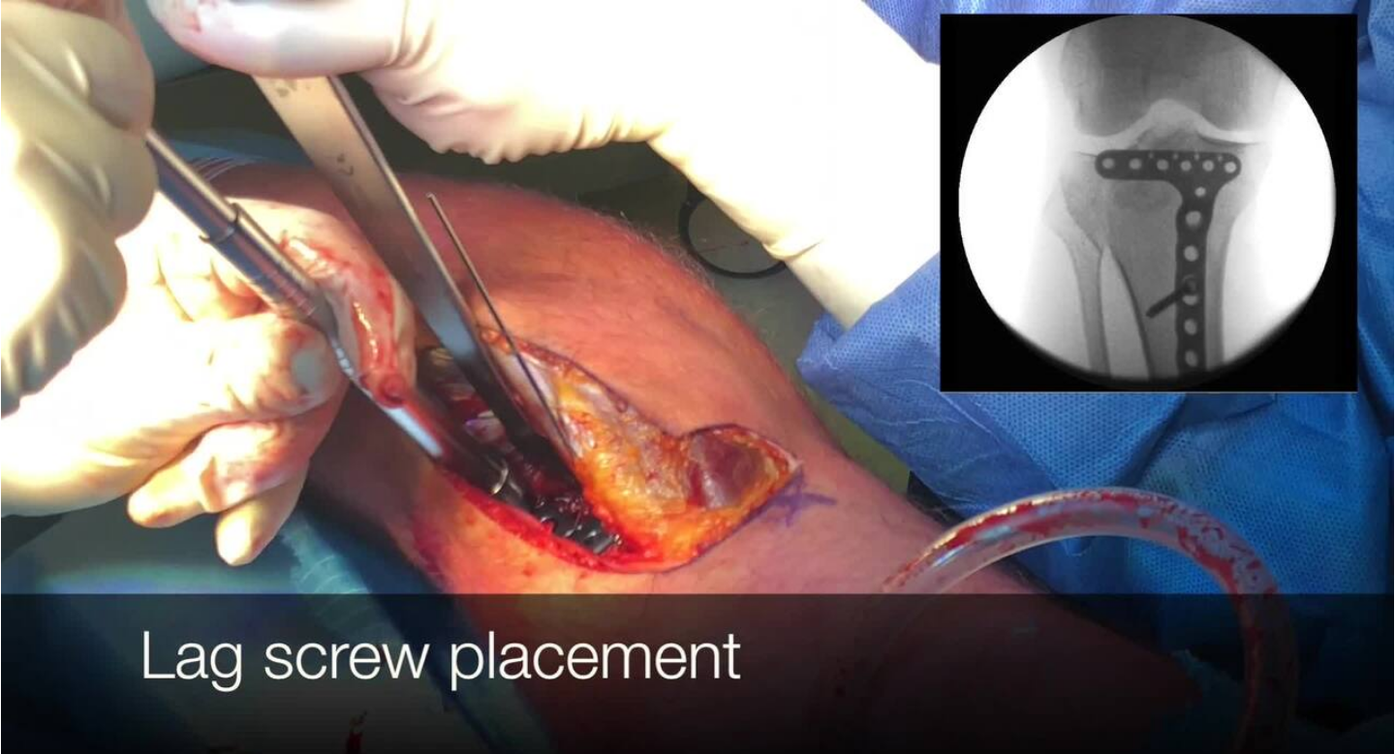
scroll to position [46, 0]
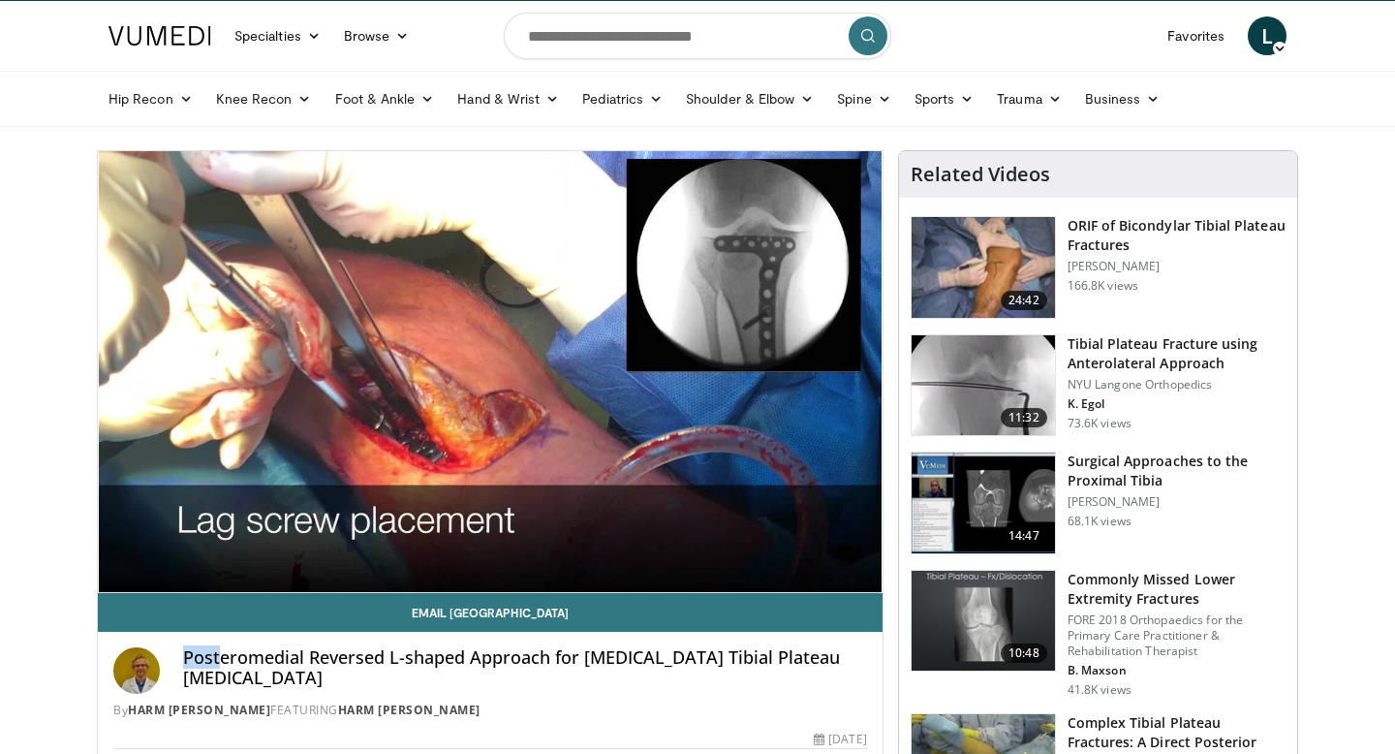
drag, startPoint x: 219, startPoint y: 656, endPoint x: 496, endPoint y: 634, distance: 278.0
click at [496, 634] on div "Posteromedial Reversed L-shaped Approach for [MEDICAL_DATA] Tibial Plateau [MED…" at bounding box center [490, 677] width 785 height 91
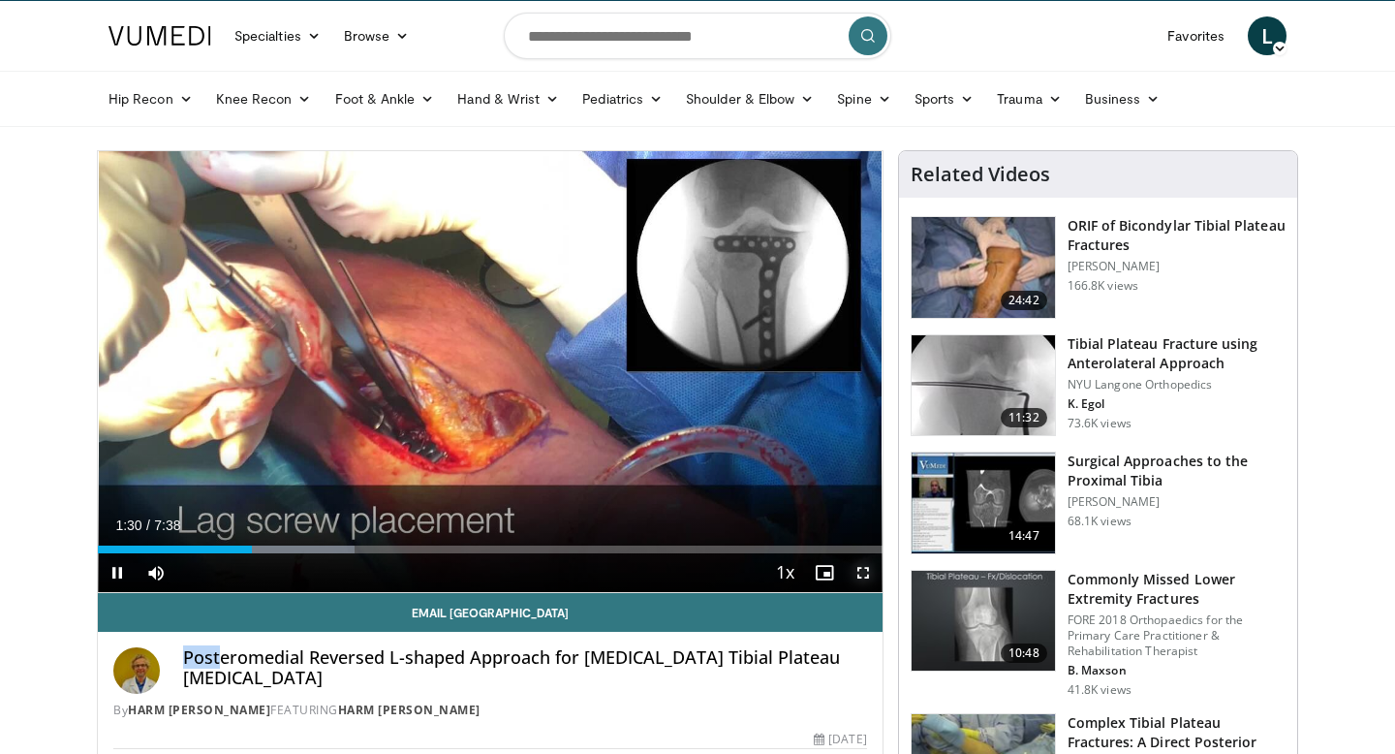
click at [863, 572] on span "Video Player" at bounding box center [863, 572] width 39 height 39
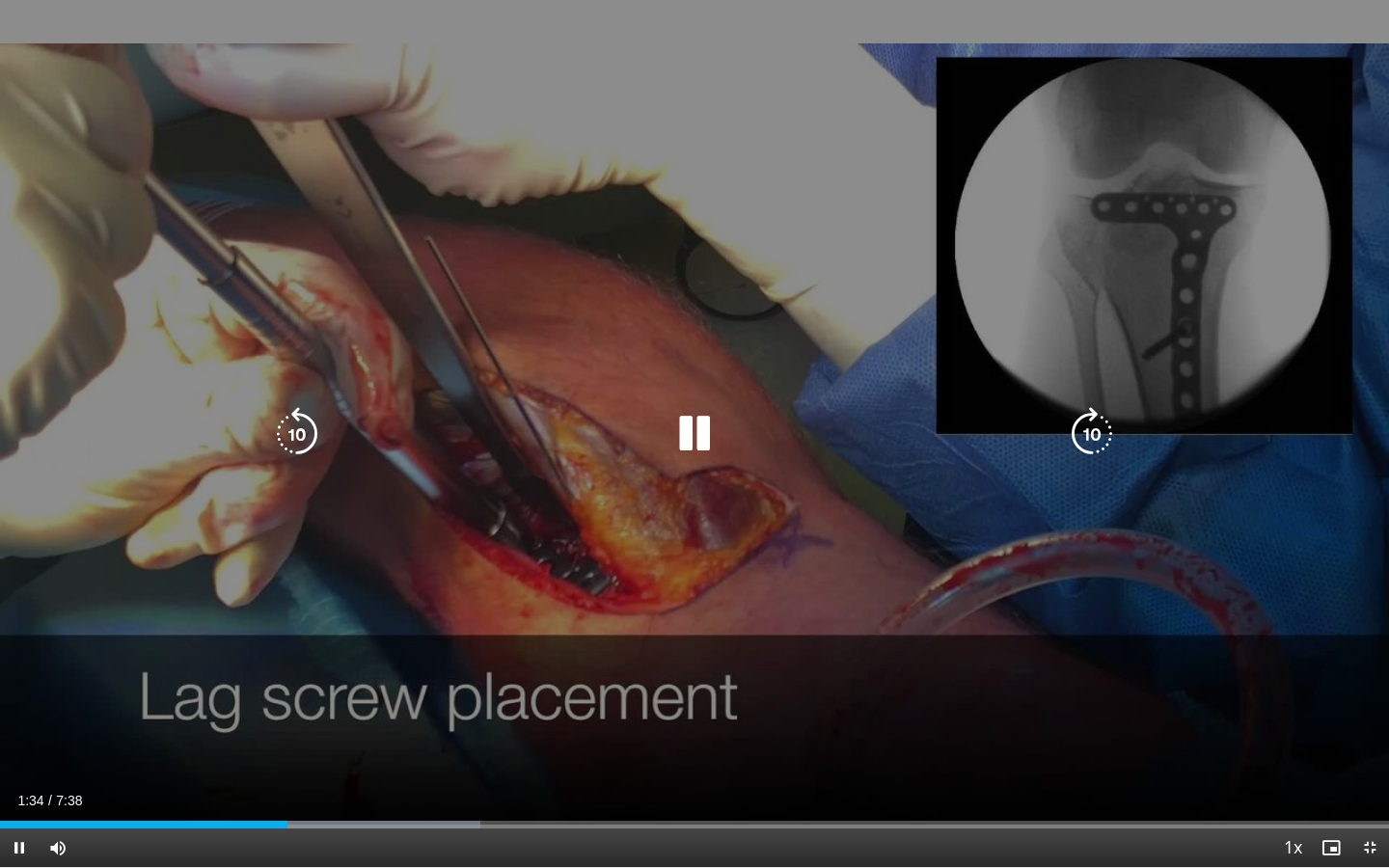
click at [687, 453] on icon "Video Player" at bounding box center [695, 434] width 54 height 54
